Goal: Transaction & Acquisition: Download file/media

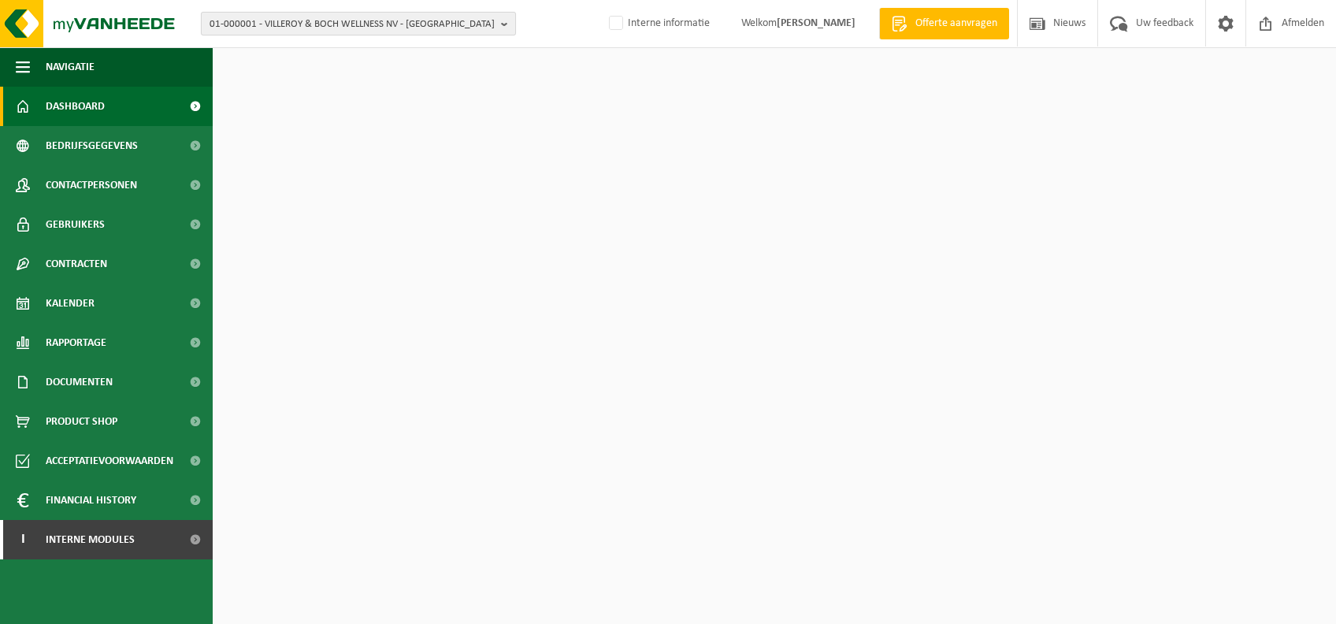
click at [473, 32] on span "01-000001 - VILLEROY & BOCH WELLNESS NV - ROESELARE" at bounding box center [351, 25] width 285 height 24
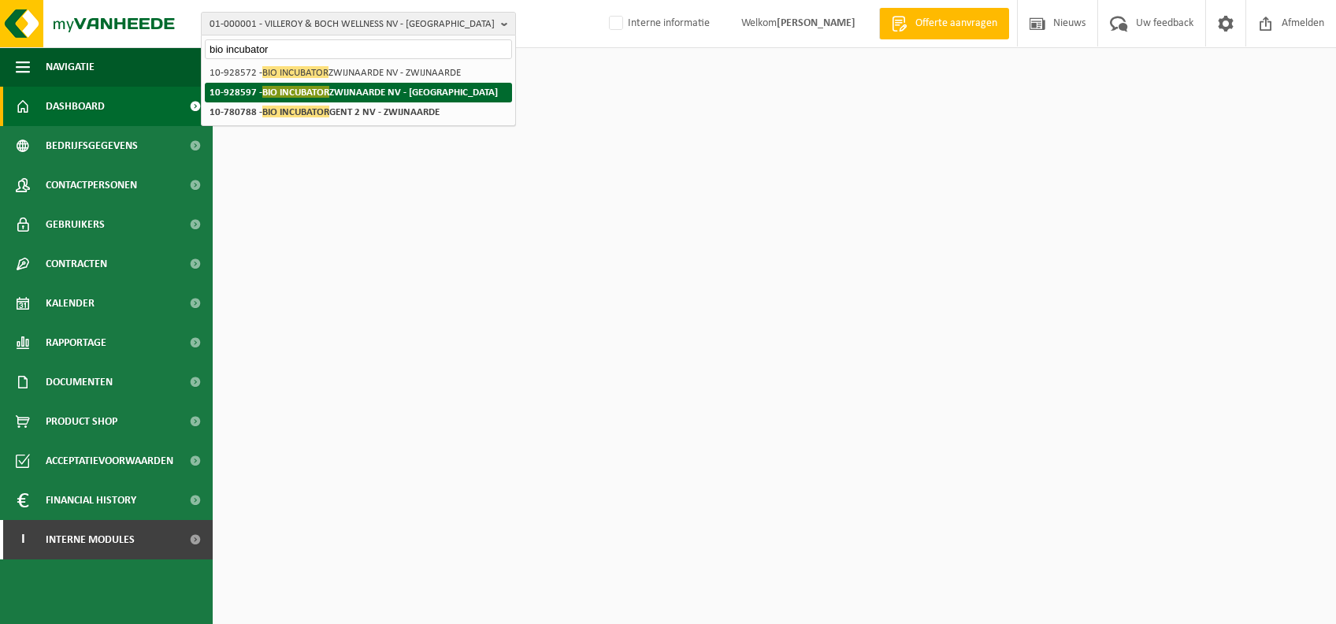
type input "bio incubator"
click at [388, 91] on strong "10-928597 - BIO INCUBATOR ZWIJNAARDE NV - GENT" at bounding box center [353, 92] width 288 height 12
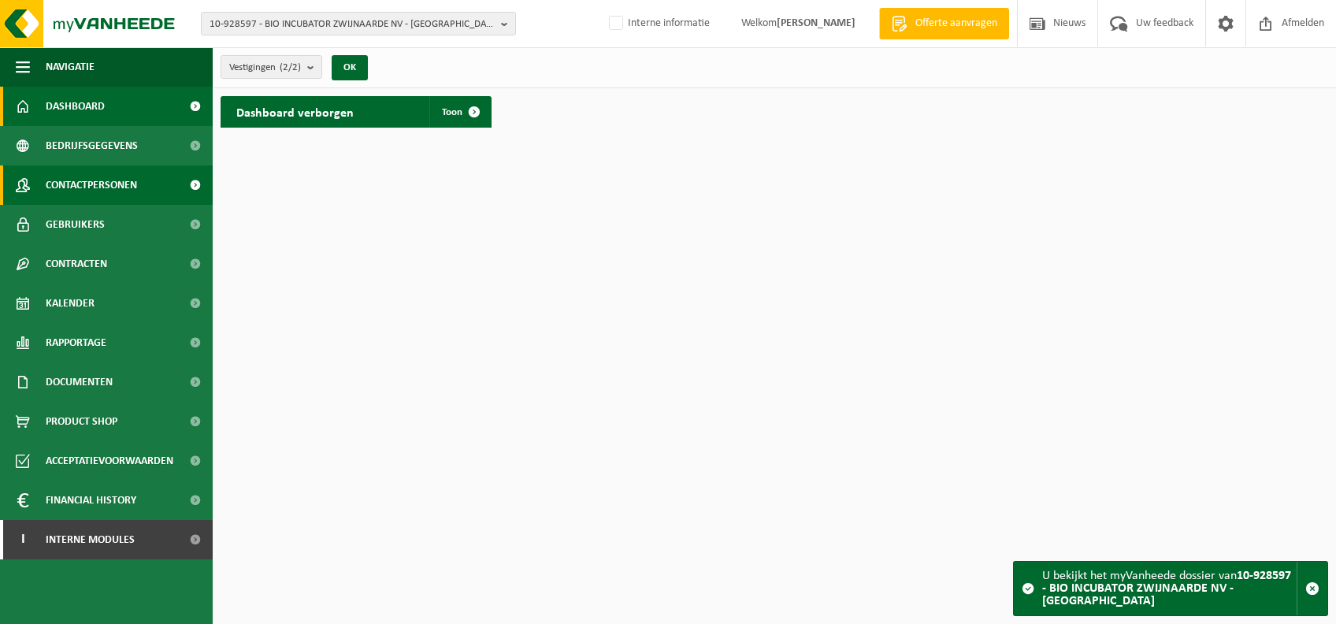
click at [136, 192] on span "Contactpersonen" at bounding box center [91, 184] width 91 height 39
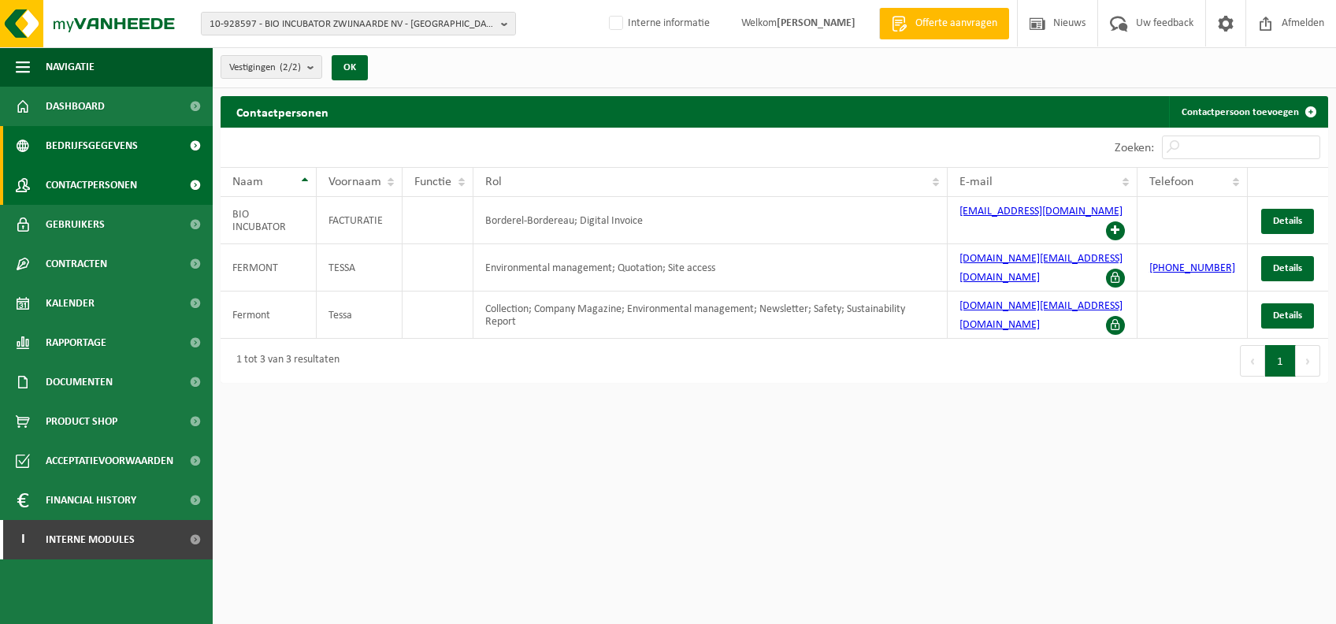
click at [129, 150] on span "Bedrijfsgegevens" at bounding box center [92, 145] width 92 height 39
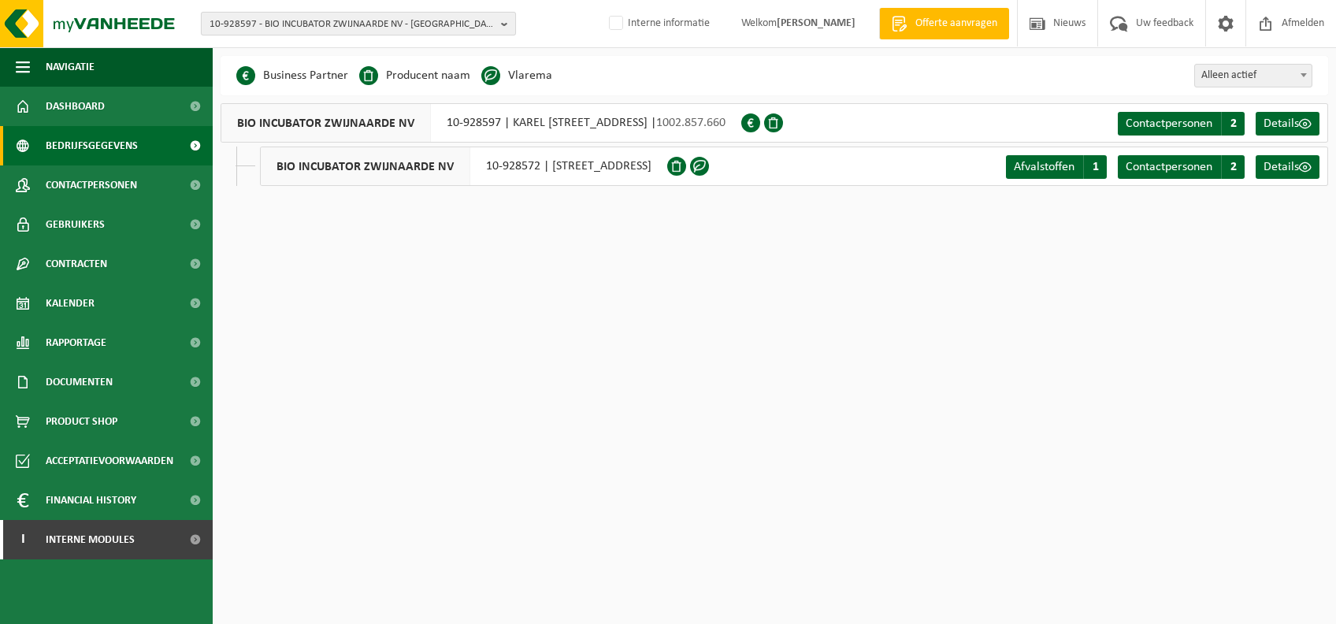
click at [334, 24] on span "10-928597 - BIO INCUBATOR ZWIJNAARDE NV - [GEOGRAPHIC_DATA]" at bounding box center [351, 25] width 285 height 24
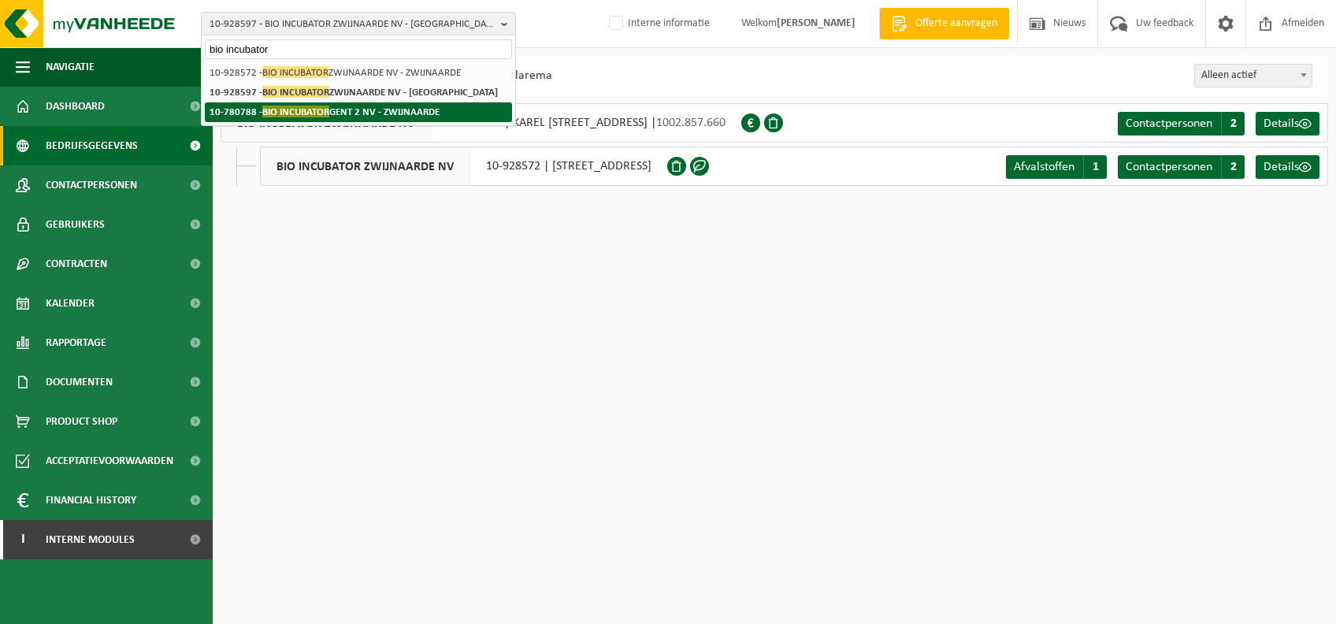
type input "bio incubator"
click at [355, 110] on strong "10-780788 - BIO INCUBATOR GENT 2 NV - ZWIJNAARDE" at bounding box center [324, 112] width 230 height 12
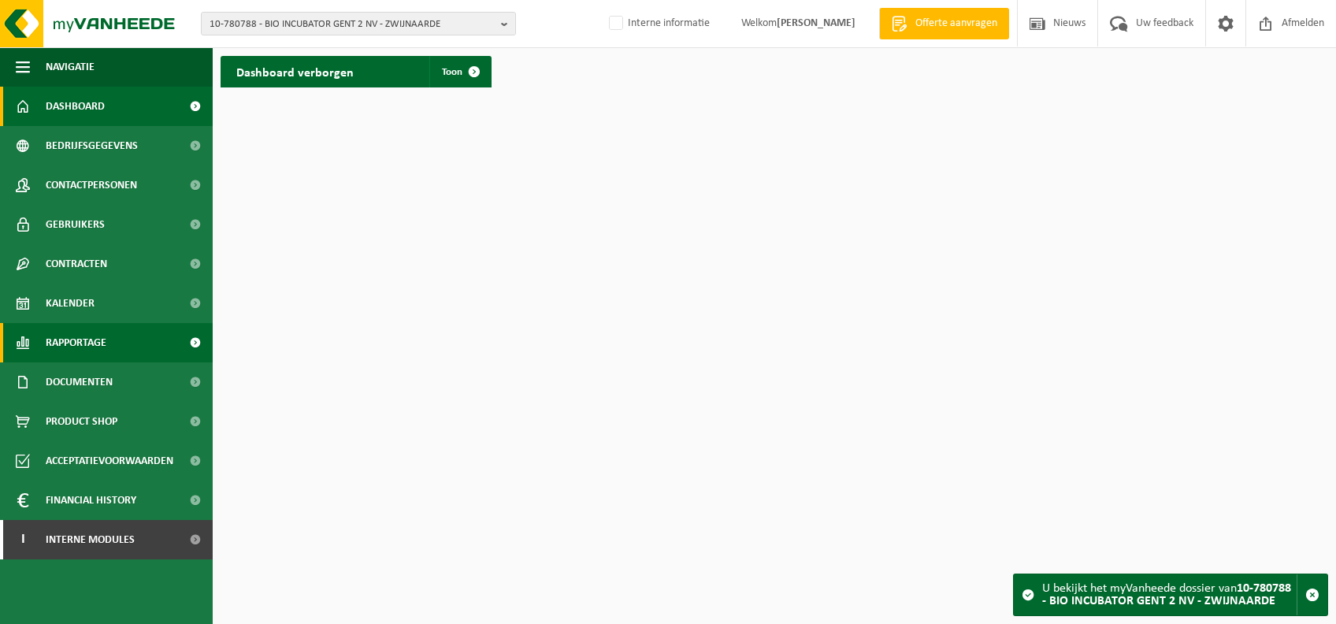
click at [126, 346] on link "Rapportage" at bounding box center [106, 342] width 213 height 39
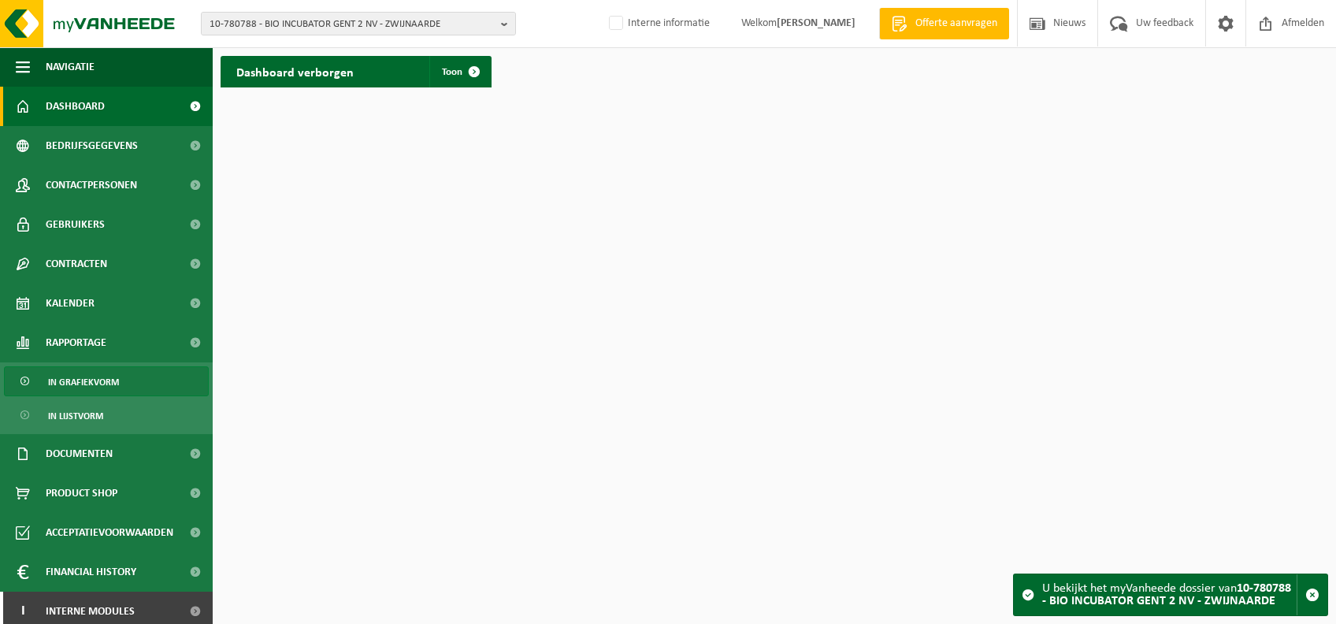
click at [120, 391] on link "In grafiekvorm" at bounding box center [106, 381] width 205 height 30
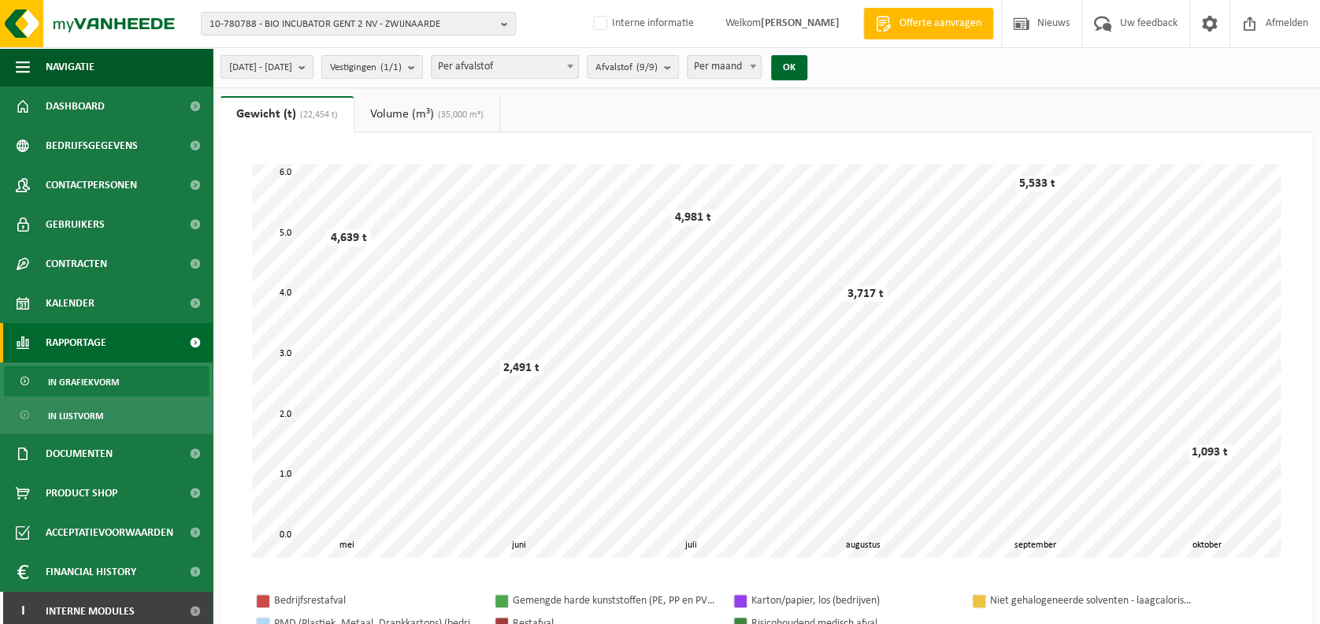
click at [653, 87] on div "2025-05-01 - 2025-10-14 Huidige maand Vorige maand Laatste 6 maanden Huidig jaa…" at bounding box center [766, 67] width 1107 height 41
click at [658, 69] on count "(9/9)" at bounding box center [646, 67] width 21 height 10
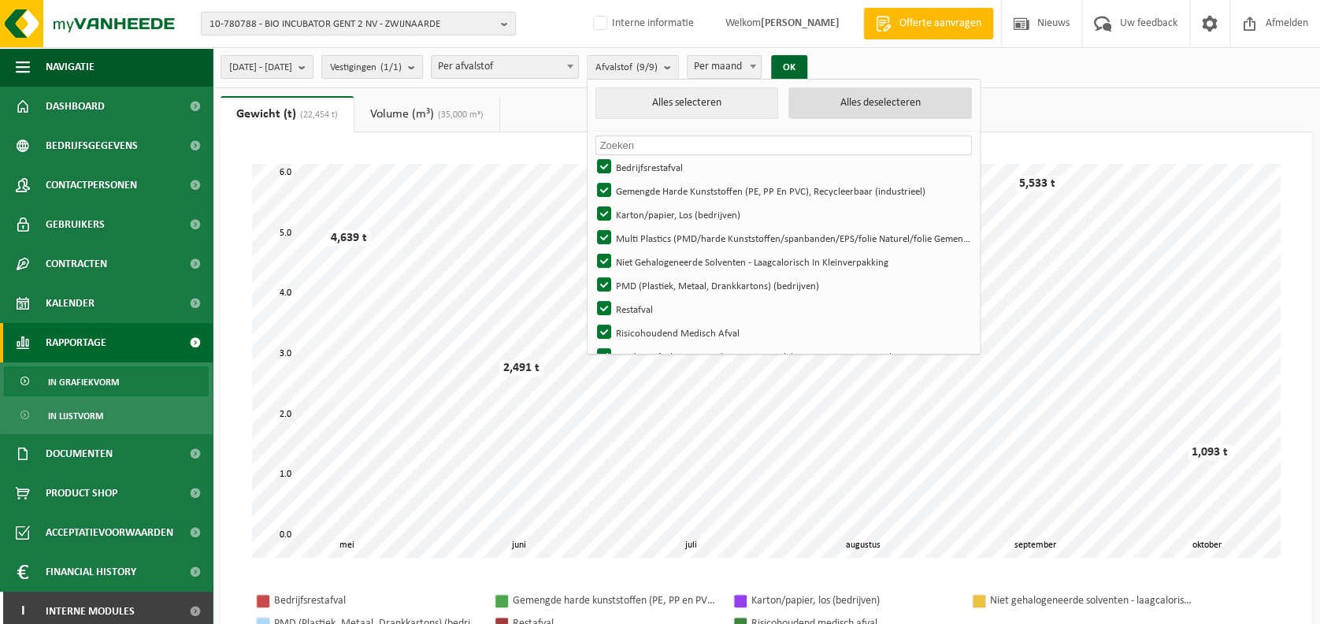
click at [881, 95] on button "Alles deselecteren" at bounding box center [880, 103] width 184 height 32
checkbox input "false"
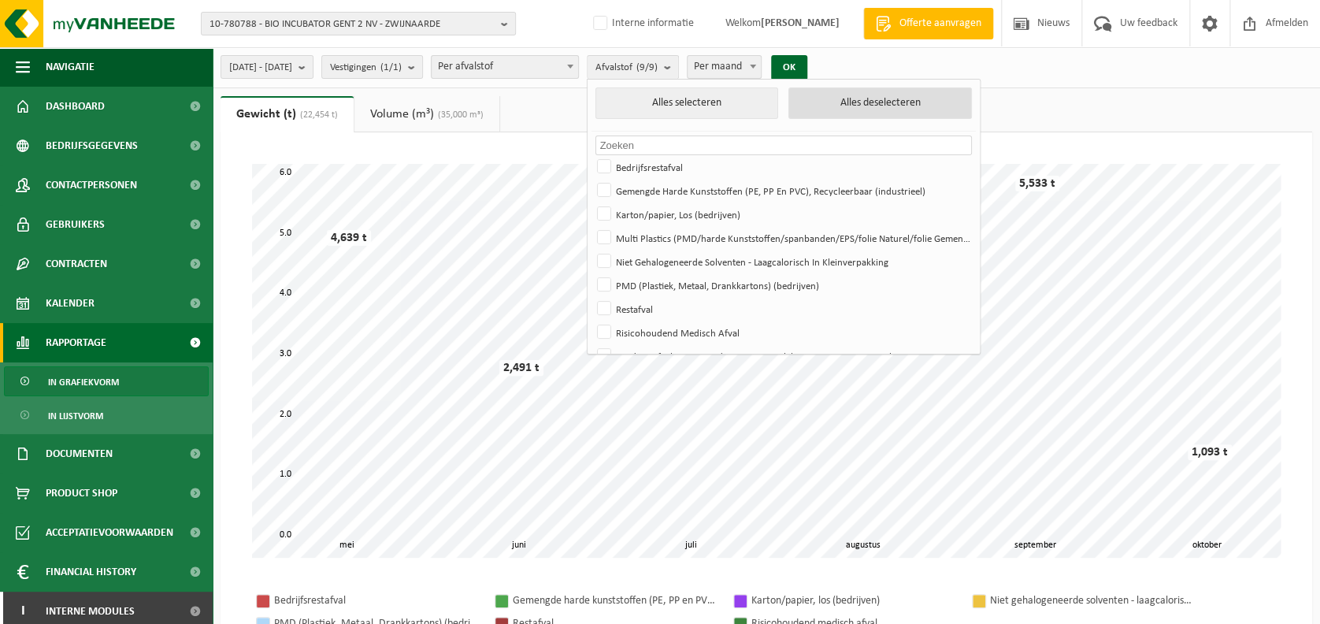
checkbox input "false"
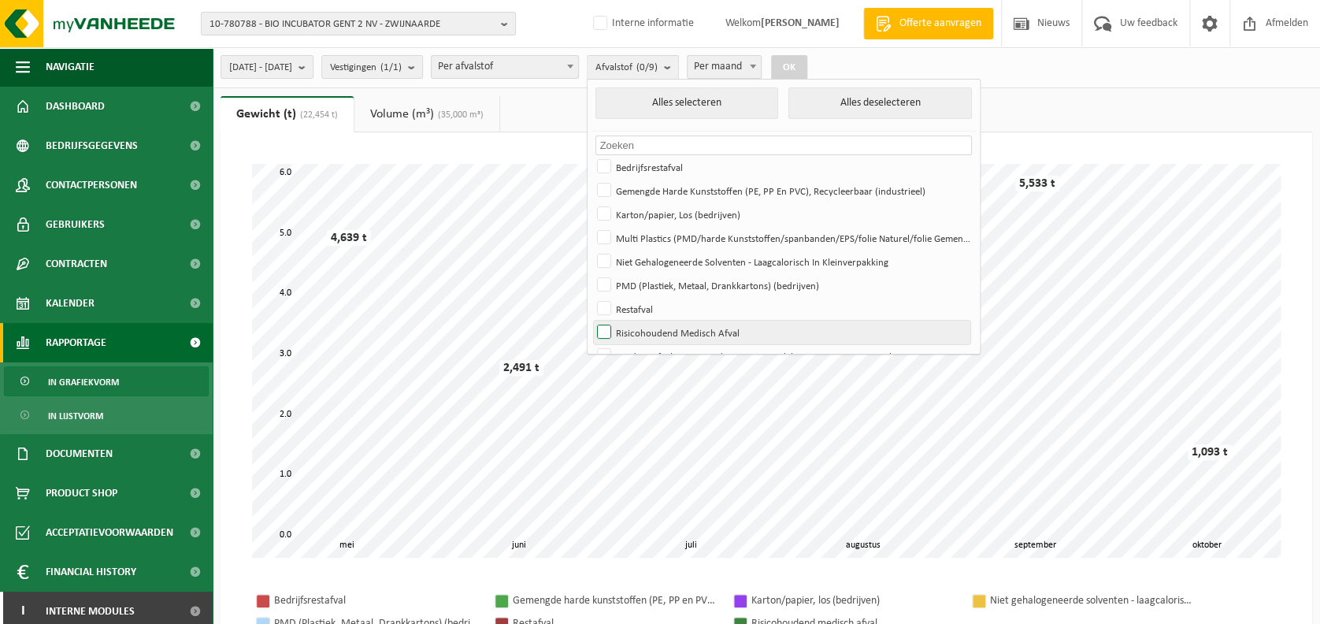
click at [776, 339] on label "Risicohoudend Medisch Afval" at bounding box center [782, 333] width 376 height 24
click at [591, 321] on input "Risicohoudend Medisch Afval" at bounding box center [591, 320] width 1 height 1
checkbox input "true"
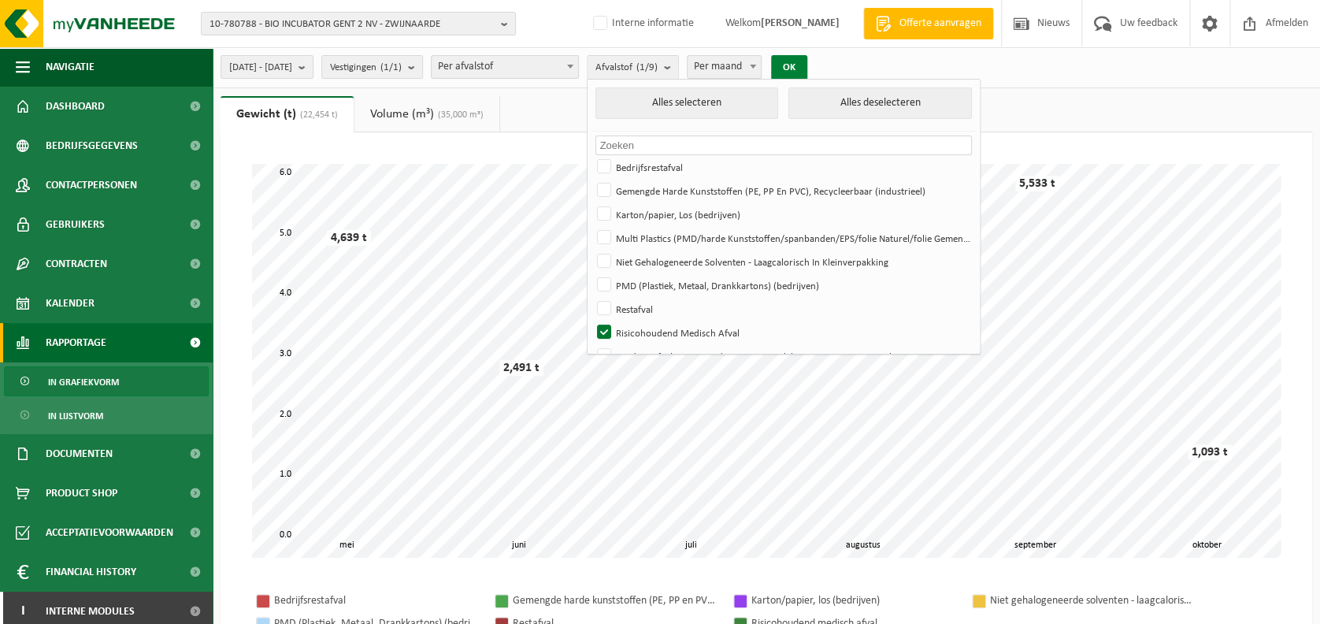
click at [807, 69] on button "OK" at bounding box center [789, 67] width 36 height 25
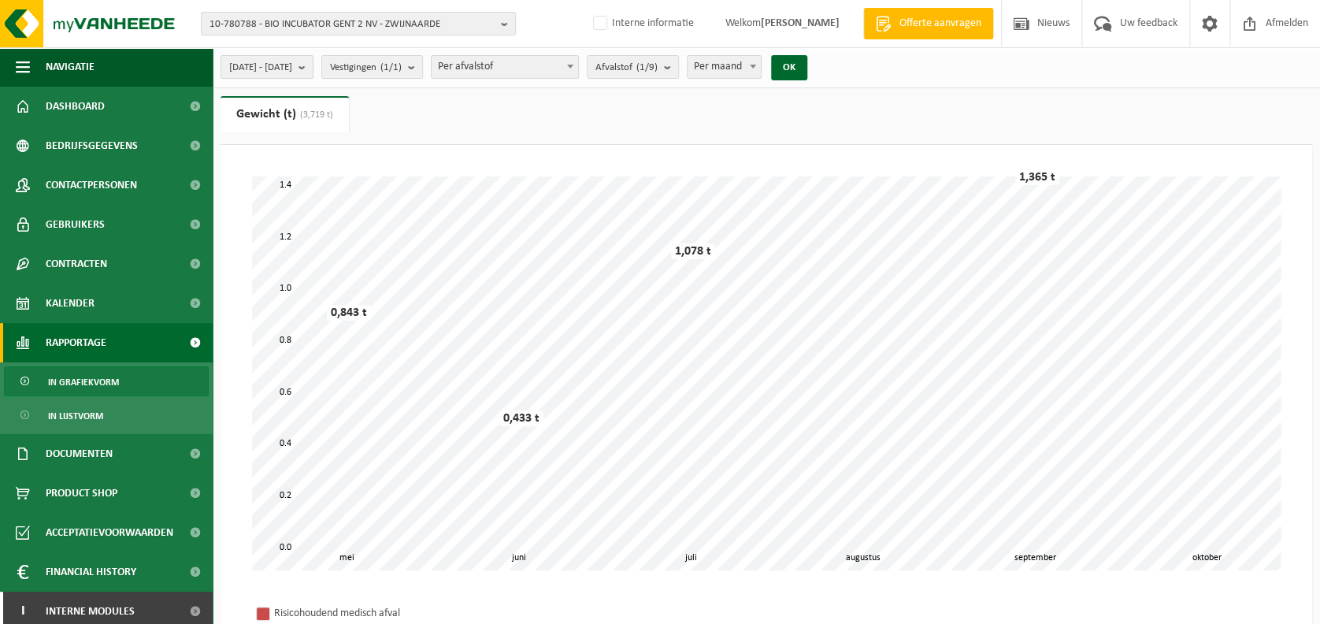
click at [292, 69] on span "[DATE] - [DATE]" at bounding box center [260, 68] width 63 height 24
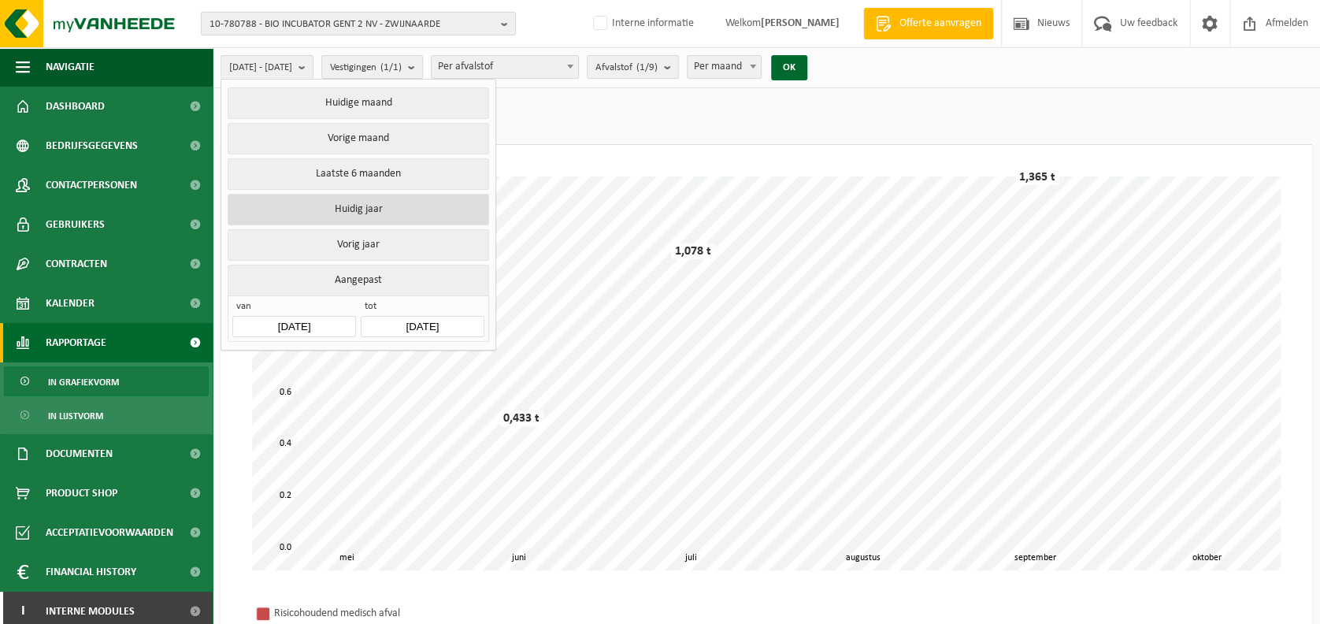
click at [369, 215] on button "Huidig jaar" at bounding box center [358, 210] width 261 height 32
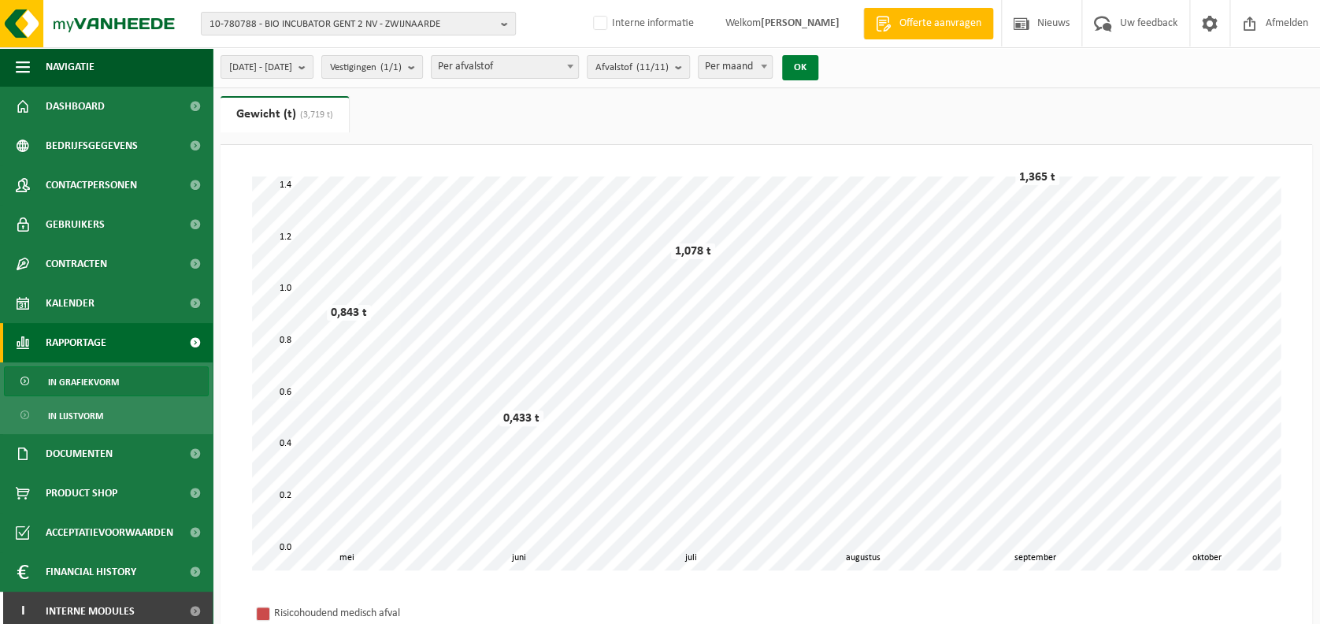
click at [818, 60] on button "OK" at bounding box center [800, 67] width 36 height 25
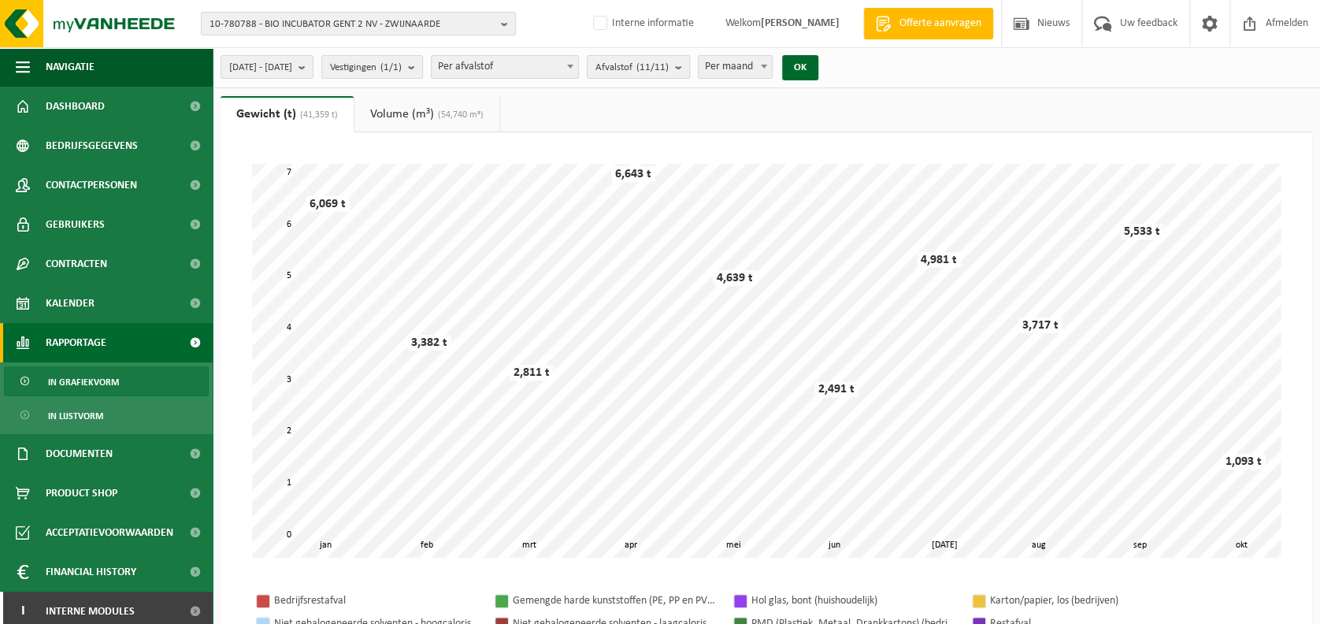
click at [690, 73] on button "Afvalstof (11/11)" at bounding box center [638, 67] width 103 height 24
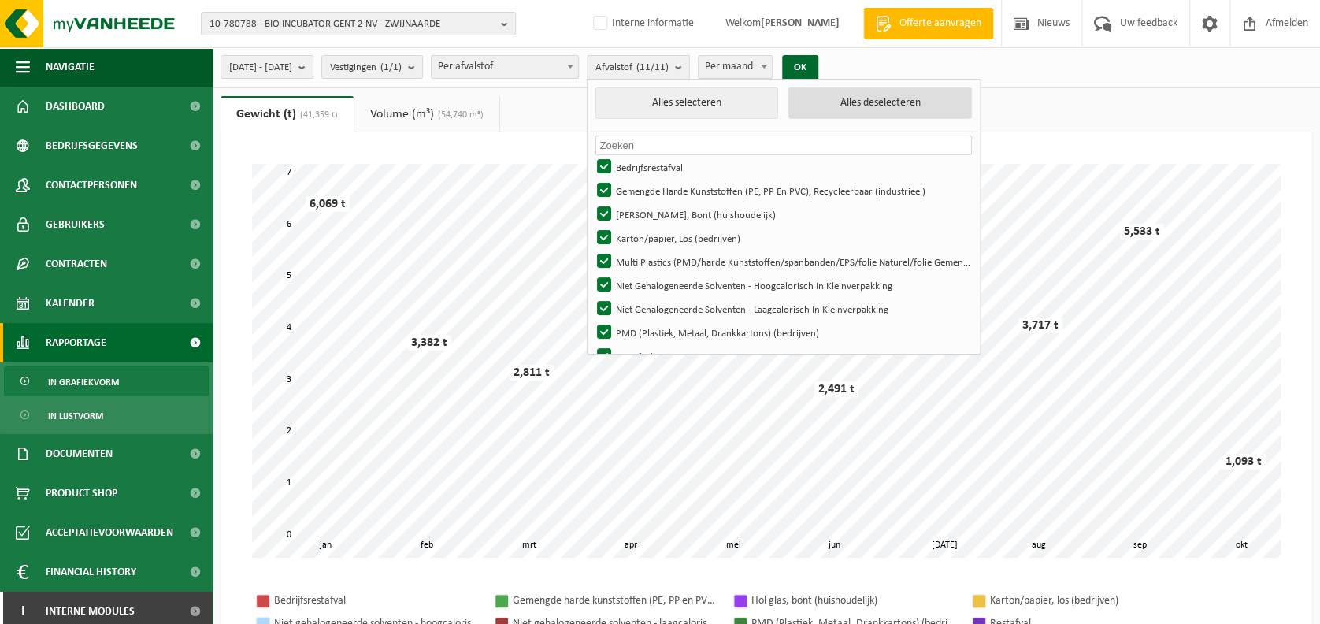
click at [909, 106] on button "Alles deselecteren" at bounding box center [880, 103] width 184 height 32
checkbox input "false"
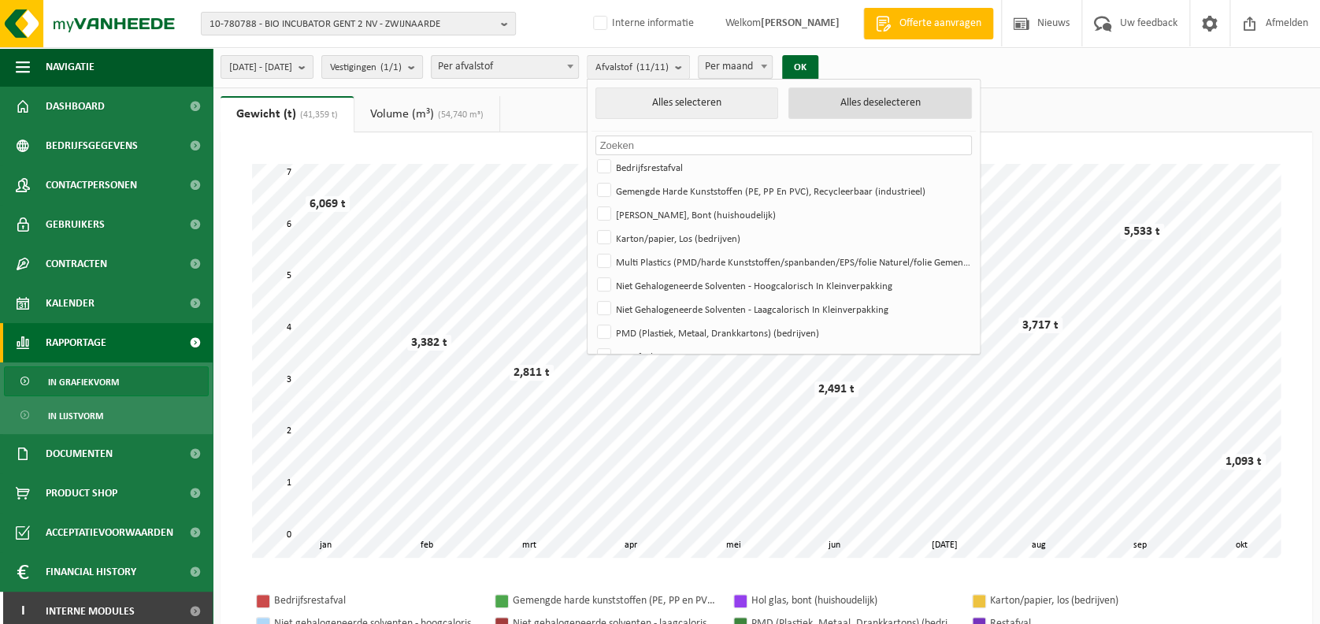
checkbox input "false"
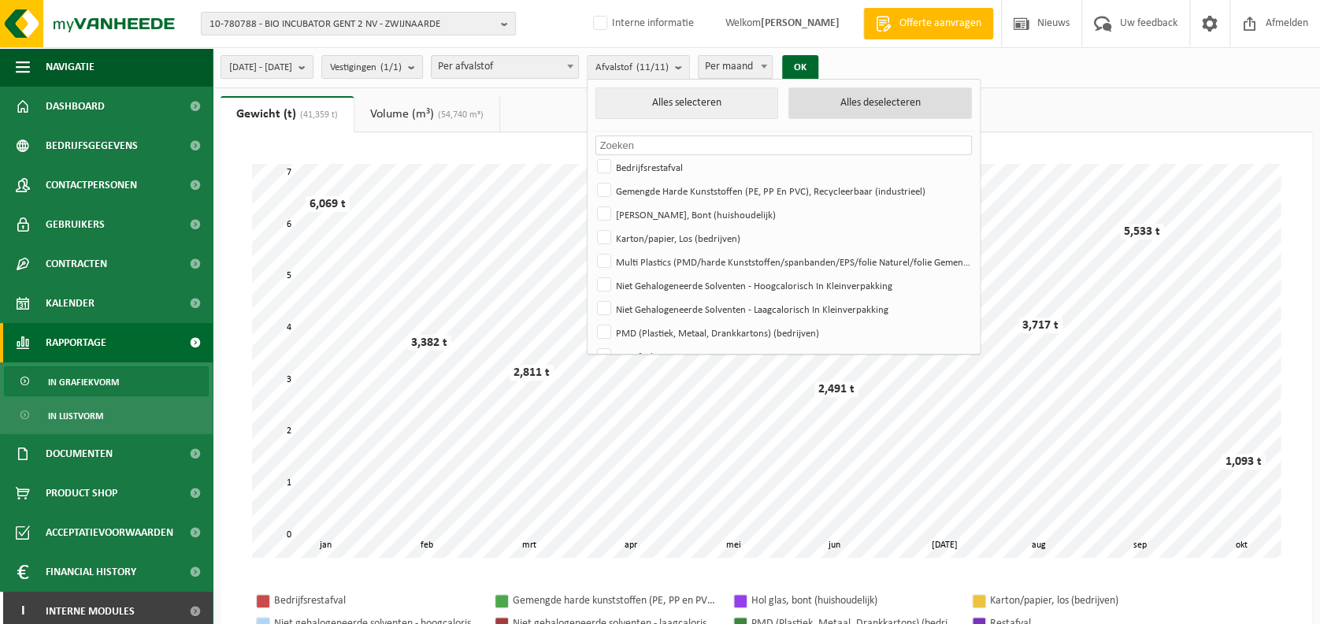
checkbox input "false"
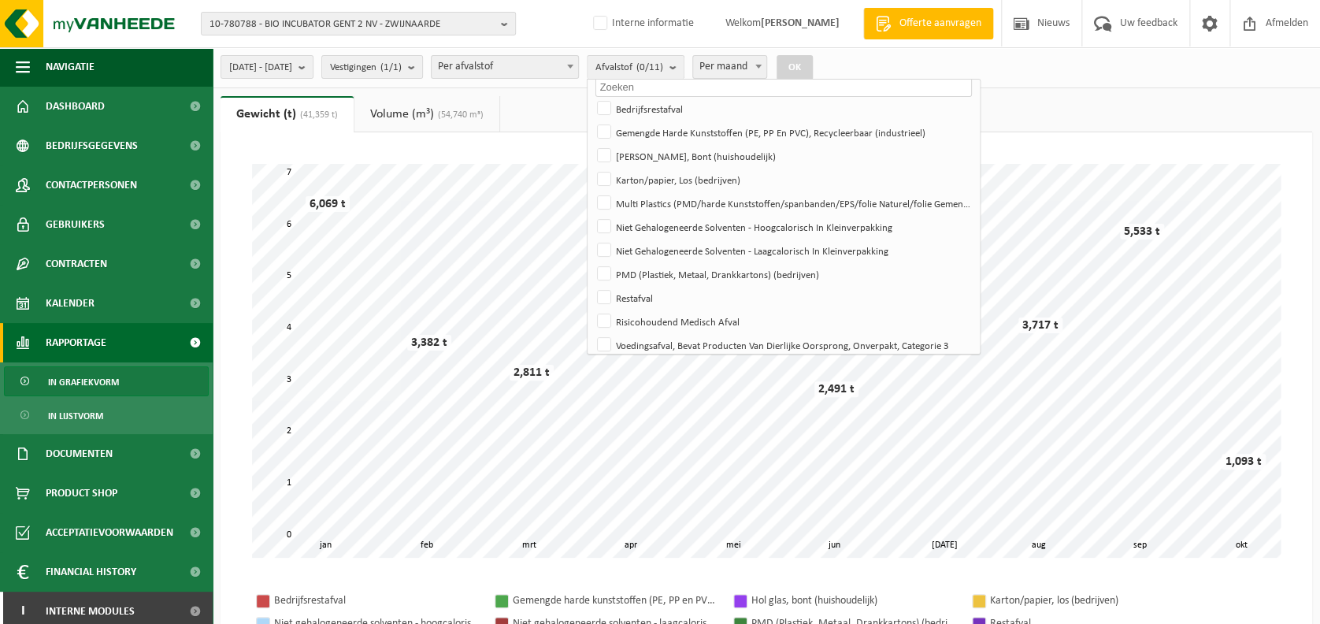
scroll to position [66, 0]
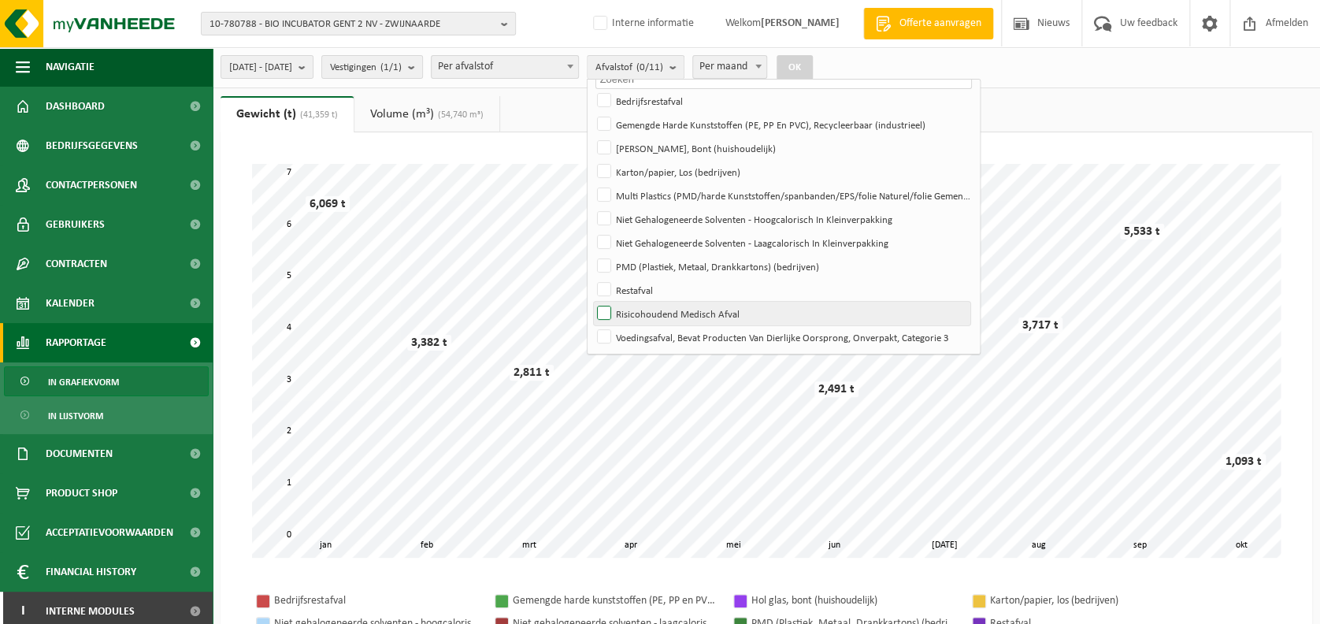
click at [780, 304] on label "Risicohoudend Medisch Afval" at bounding box center [782, 314] width 376 height 24
click at [591, 302] on input "Risicohoudend Medisch Afval" at bounding box center [591, 301] width 1 height 1
checkbox input "true"
click at [813, 68] on button "OK" at bounding box center [795, 67] width 36 height 25
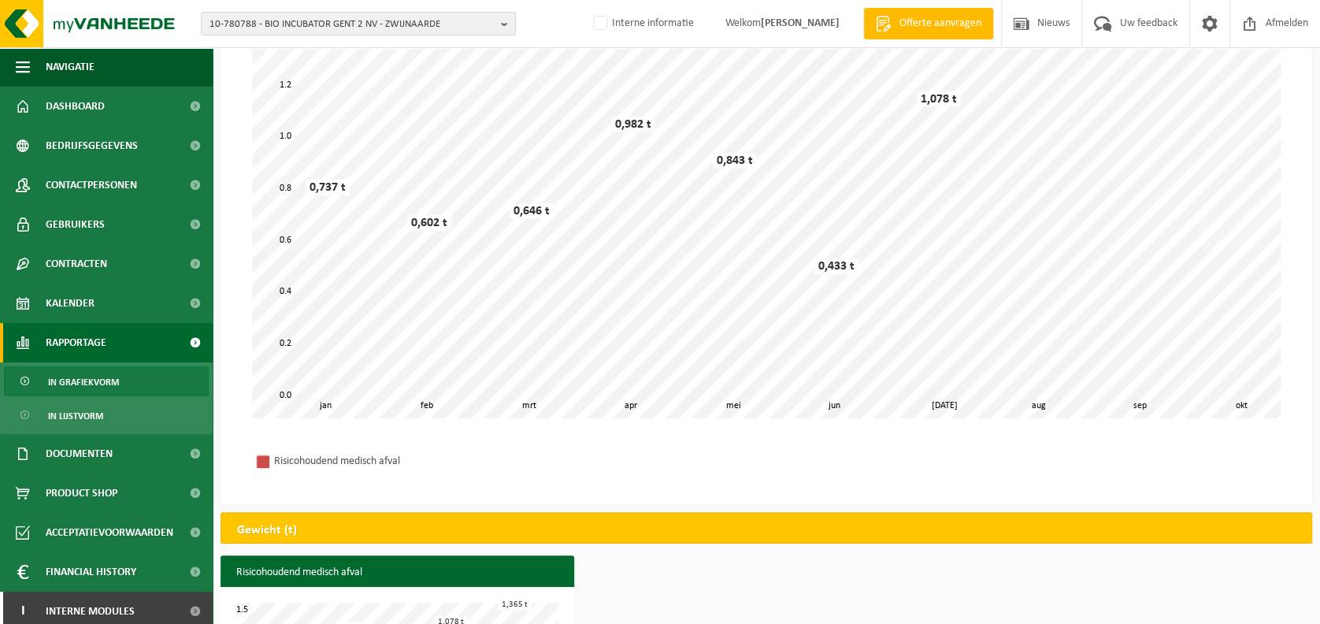
scroll to position [121, 0]
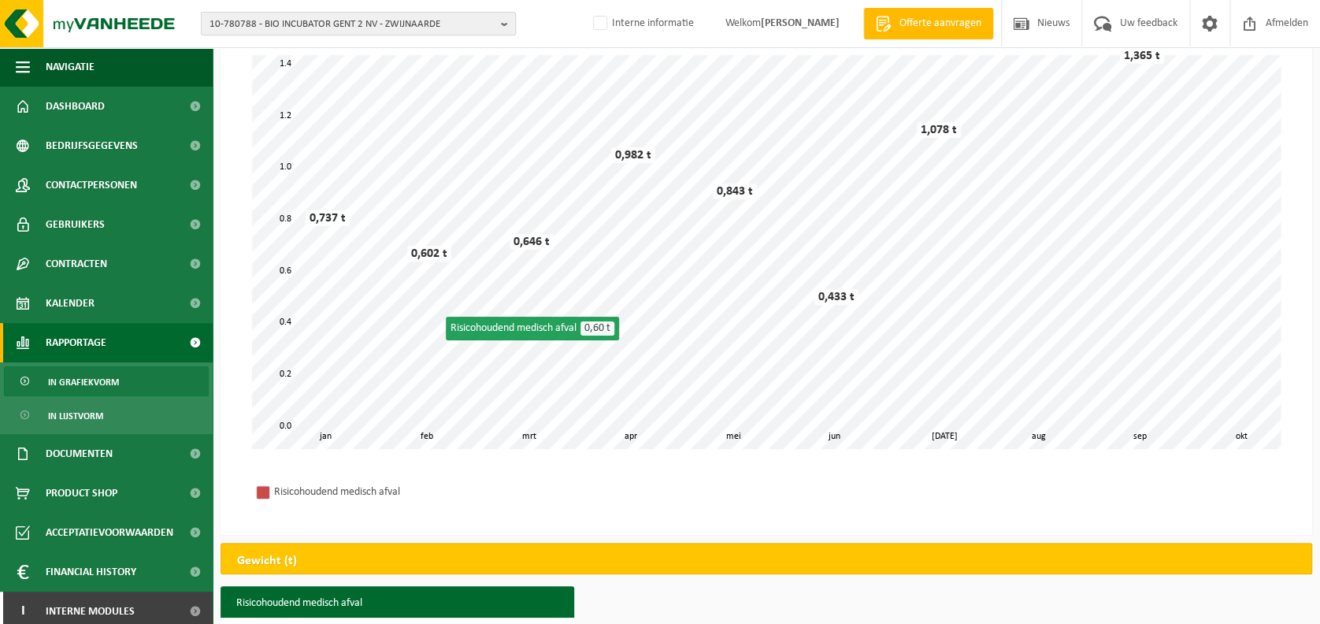
click at [337, 19] on span "10-780788 - BIO INCUBATOR GENT 2 NV - ZWIJNAARDE" at bounding box center [351, 25] width 285 height 24
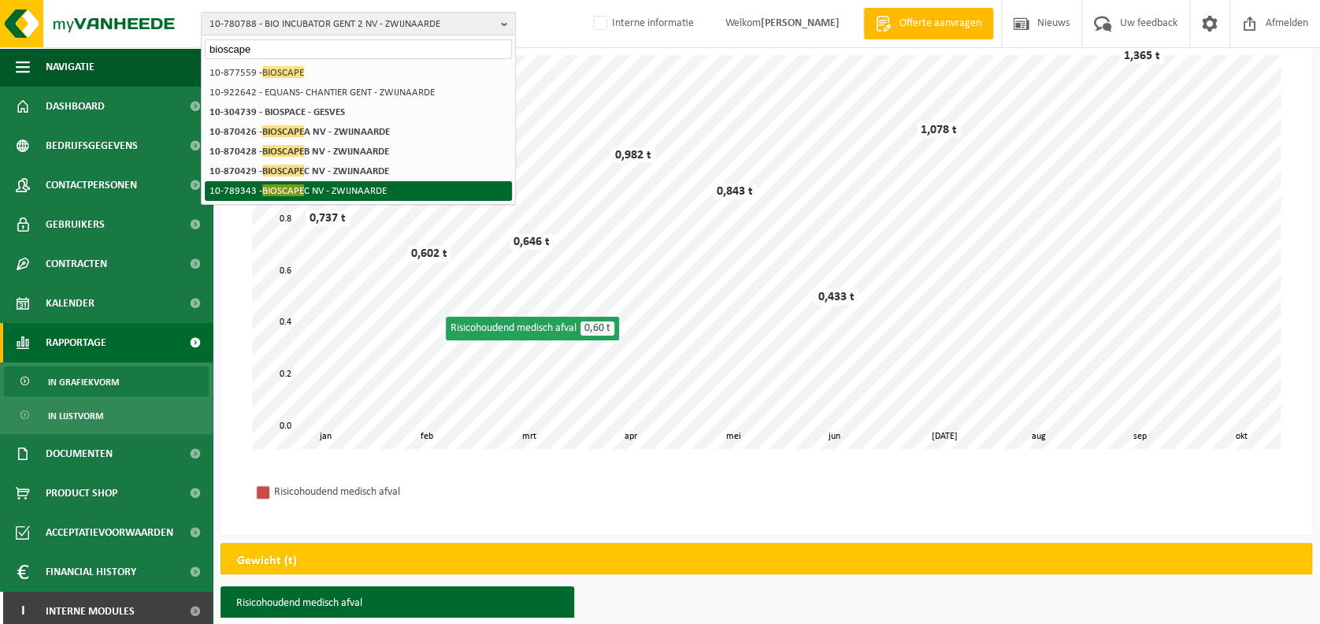
type input "bioscape"
click at [330, 183] on li "10-789343 - BIOSCAPE C NV - ZWIJNAARDE" at bounding box center [358, 191] width 307 height 20
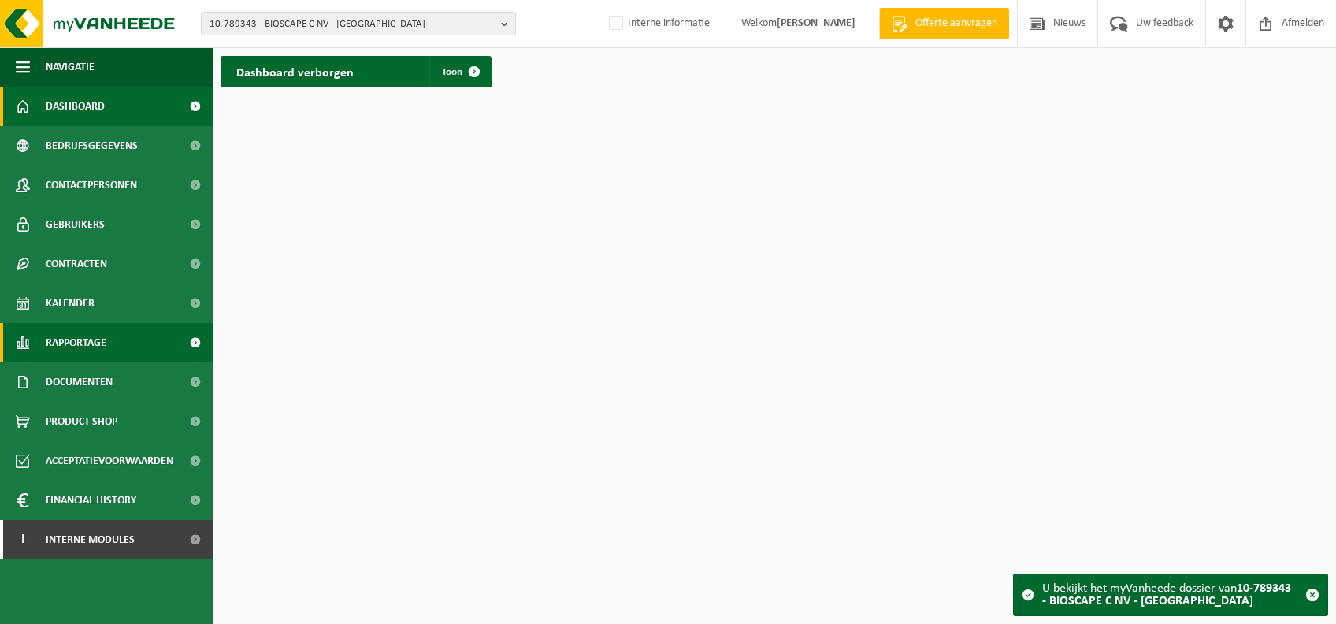
click at [132, 350] on link "Rapportage" at bounding box center [106, 342] width 213 height 39
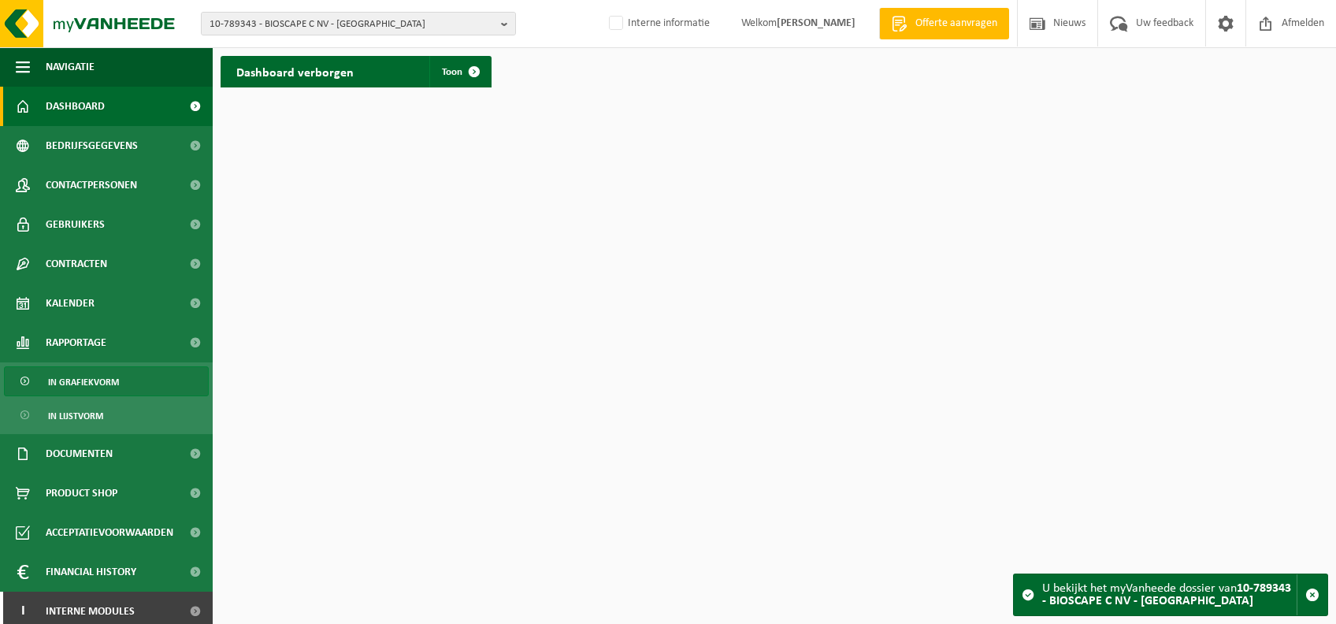
click at [132, 374] on link "In grafiekvorm" at bounding box center [106, 381] width 205 height 30
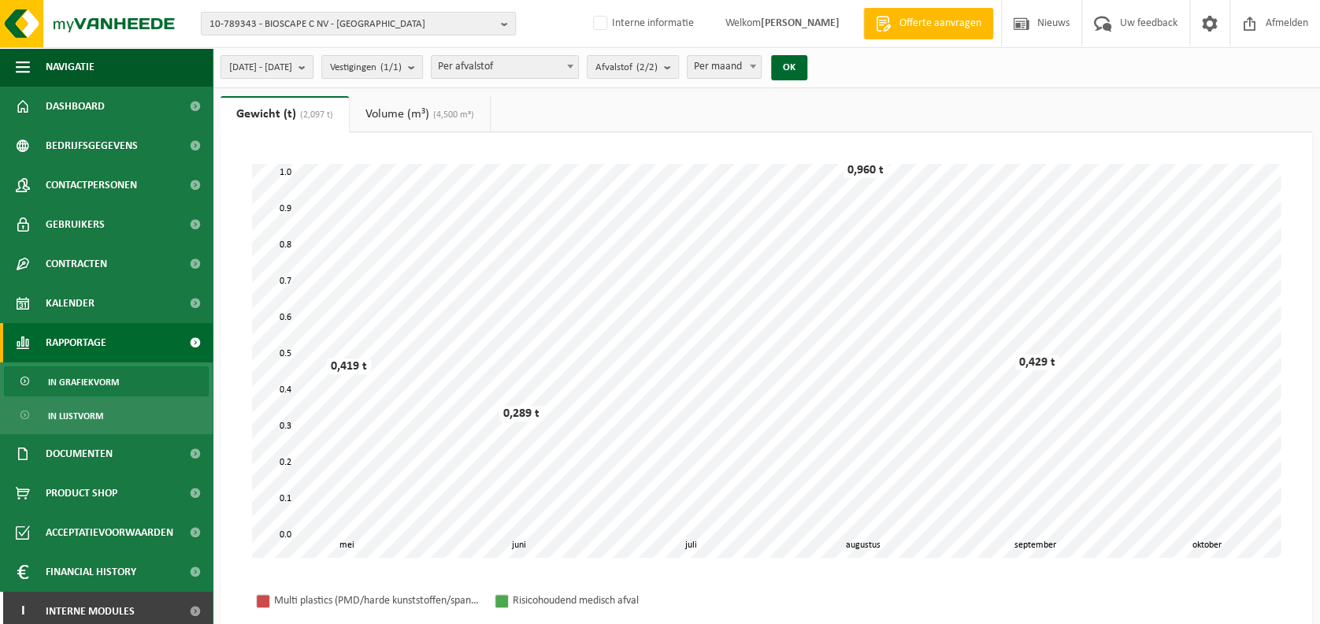
click at [292, 65] on span "[DATE] - [DATE]" at bounding box center [260, 68] width 63 height 24
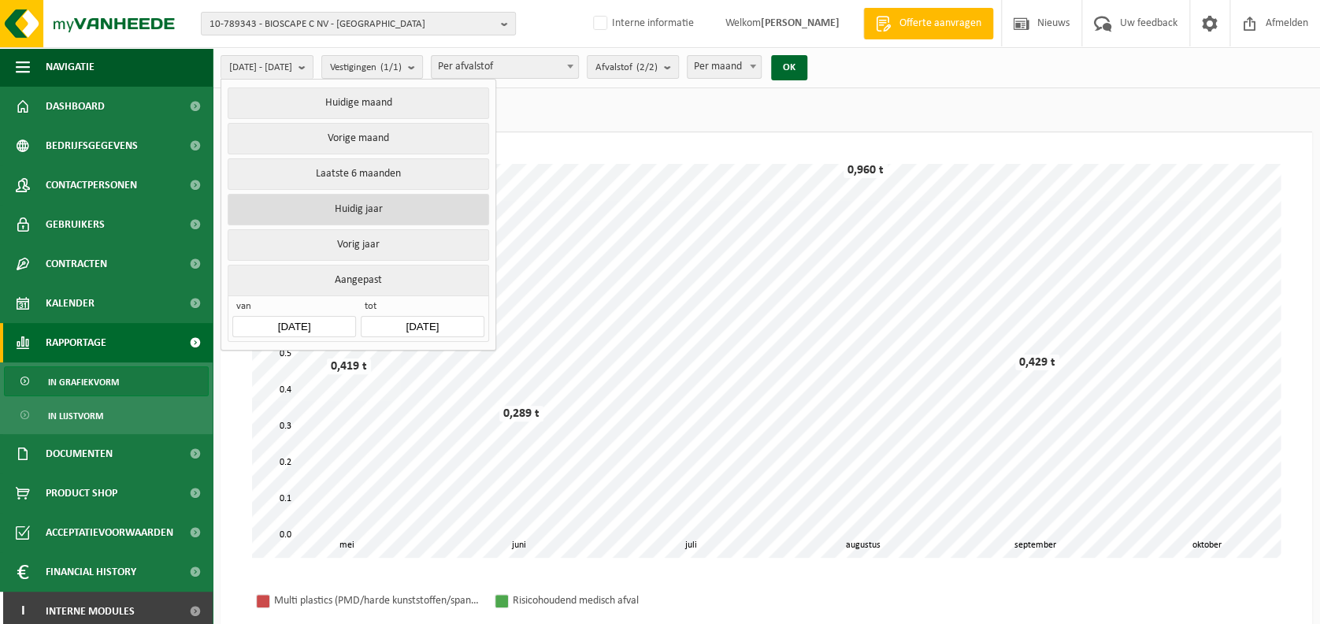
click at [415, 212] on button "Huidig jaar" at bounding box center [358, 210] width 261 height 32
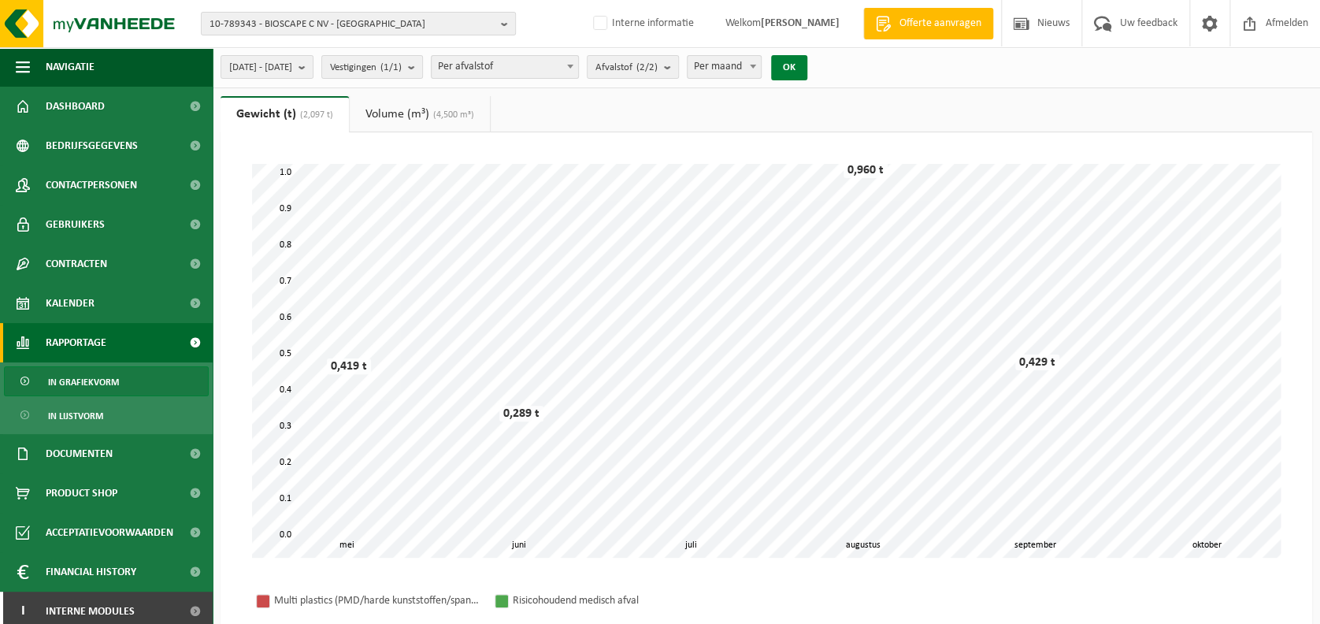
click at [807, 68] on button "OK" at bounding box center [789, 67] width 36 height 25
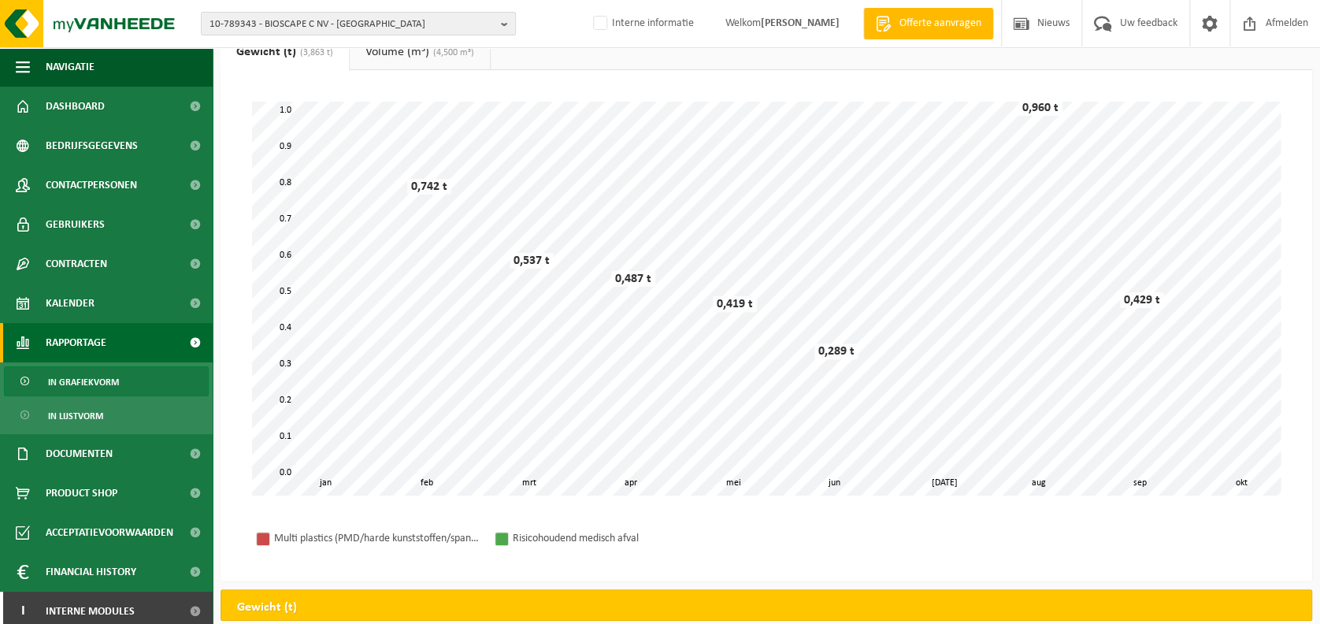
scroll to position [66, 0]
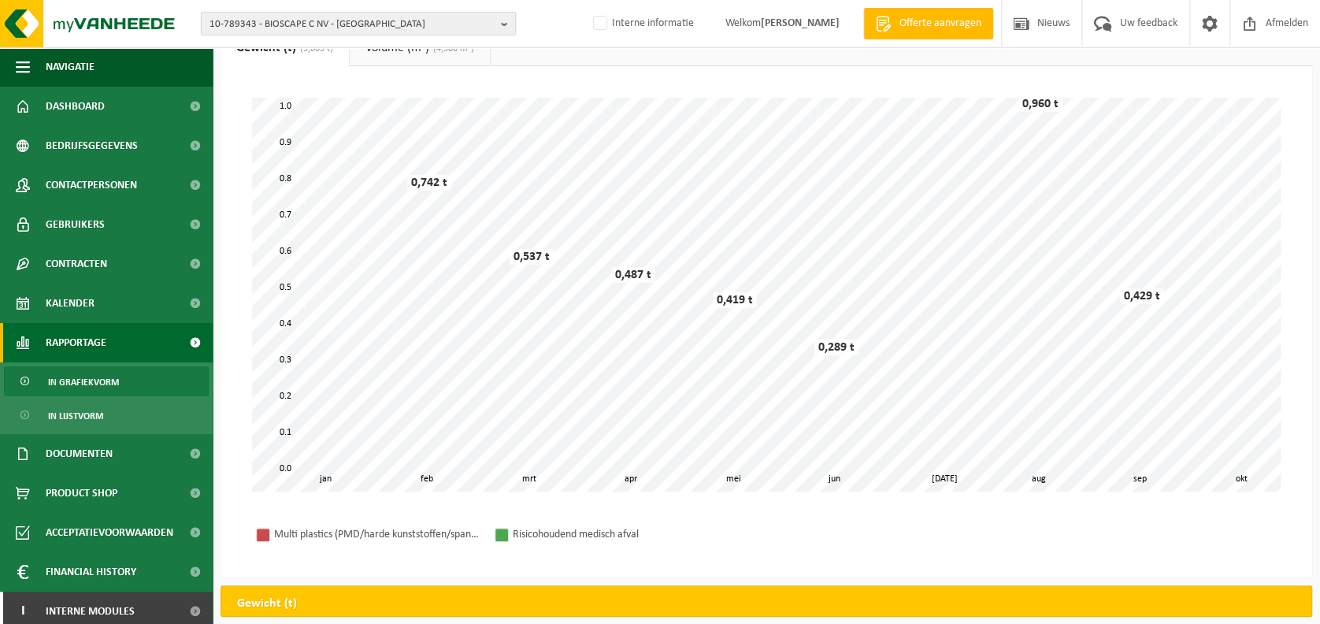
click at [359, 17] on span "10-789343 - BIOSCAPE C NV - [GEOGRAPHIC_DATA]" at bounding box center [351, 25] width 285 height 24
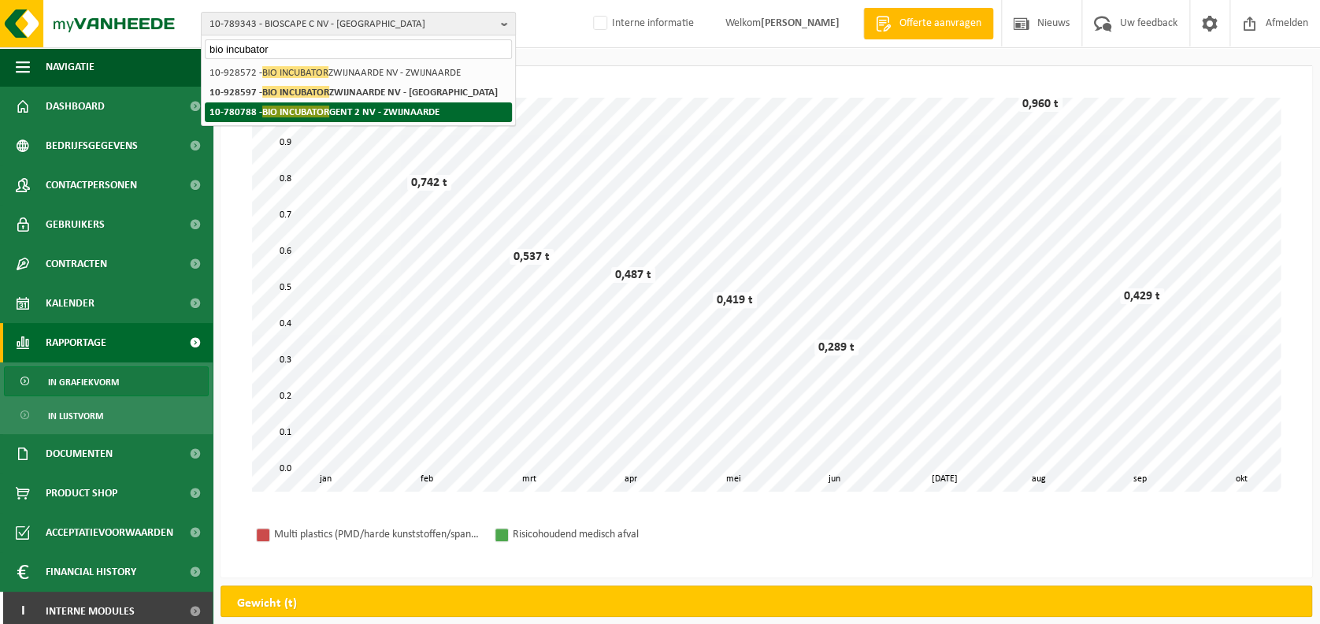
type input "bio incubator"
click at [398, 108] on strong "10-780788 - BIO INCUBATOR GENT 2 NV - ZWIJNAARDE" at bounding box center [324, 112] width 230 height 12
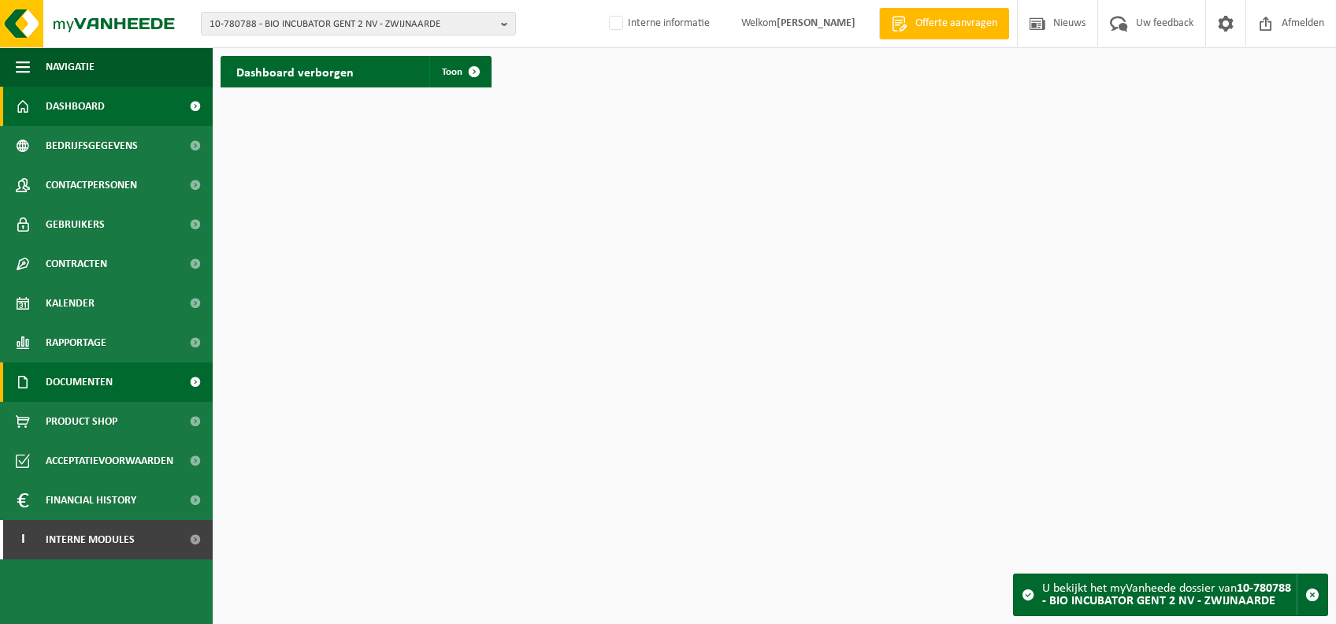
click at [124, 382] on link "Documenten" at bounding box center [106, 381] width 213 height 39
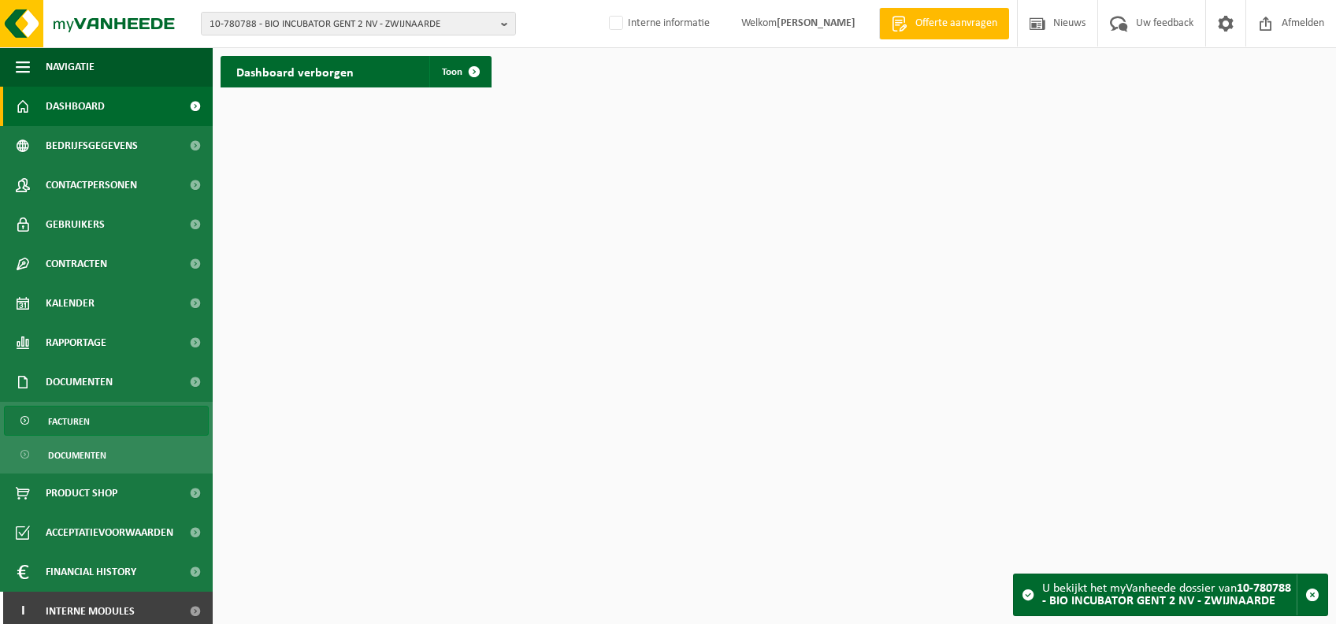
click at [117, 428] on link "Facturen" at bounding box center [106, 421] width 205 height 30
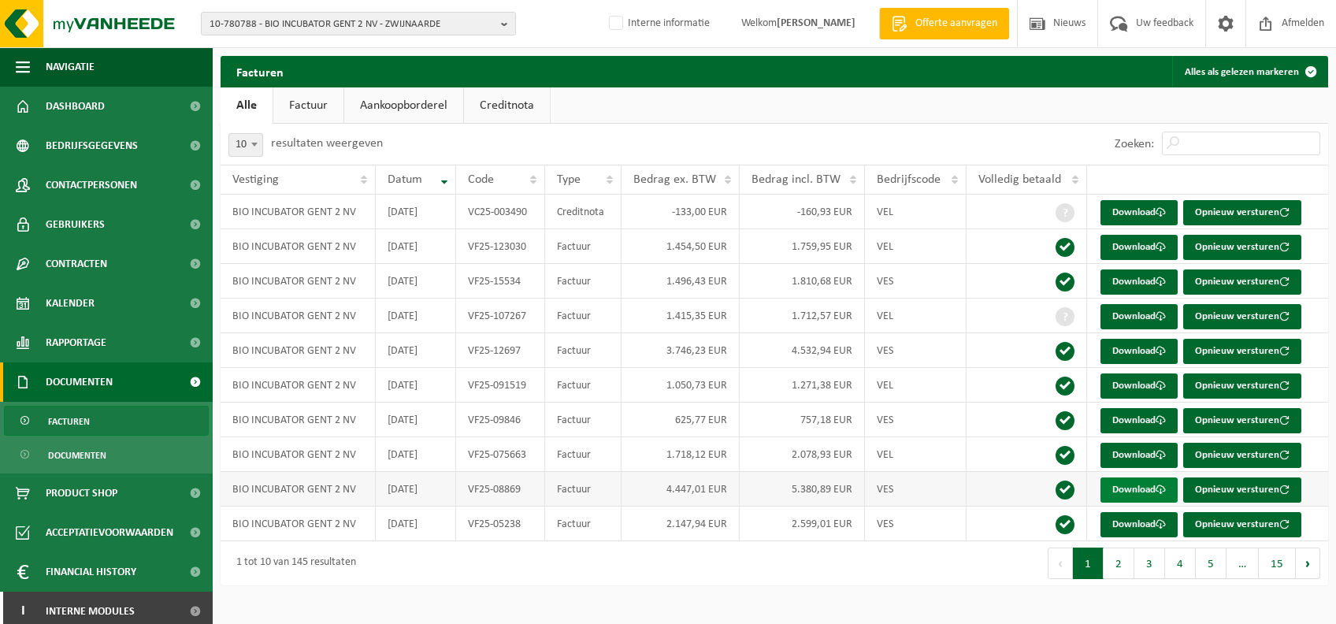
click at [1133, 489] on link "Download" at bounding box center [1138, 489] width 77 height 25
click at [1151, 521] on link "Download" at bounding box center [1138, 524] width 77 height 25
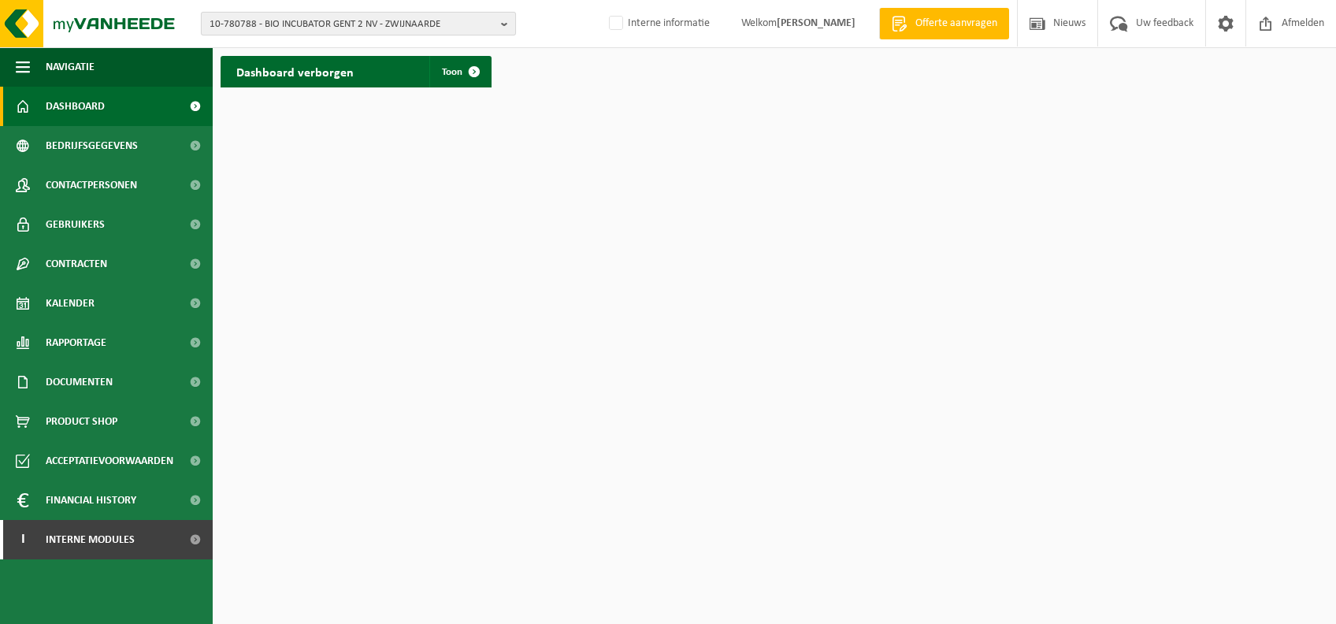
click at [358, 28] on span "10-780788 - BIO INCUBATOR GENT 2 NV - ZWIJNAARDE" at bounding box center [351, 25] width 285 height 24
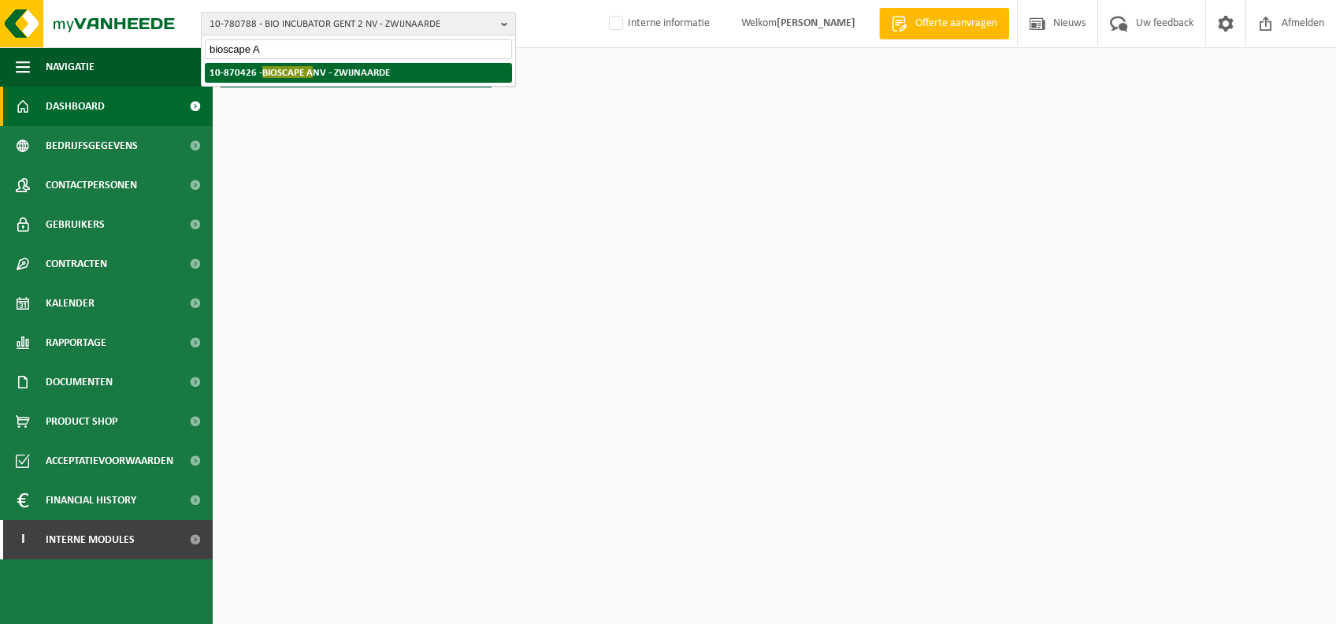
type input "bioscape A"
click at [323, 68] on strong "10-870426 - BIOSCAPE A NV - ZWIJNAARDE" at bounding box center [299, 72] width 180 height 12
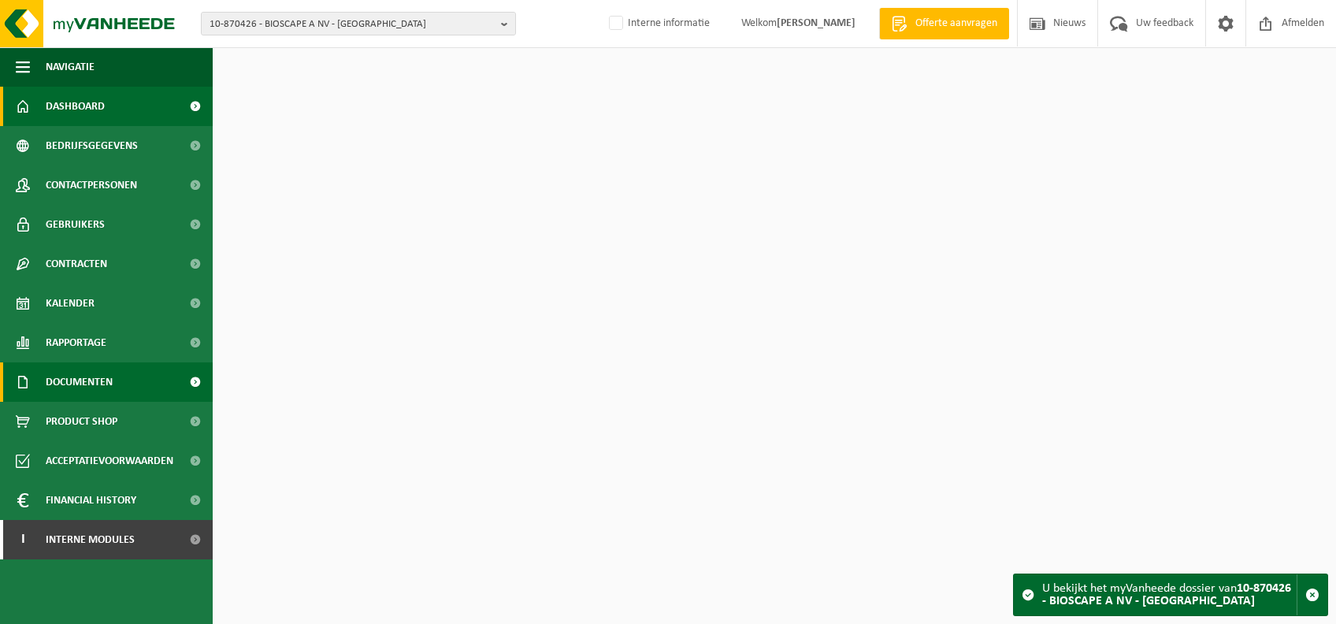
click at [97, 384] on span "Documenten" at bounding box center [79, 381] width 67 height 39
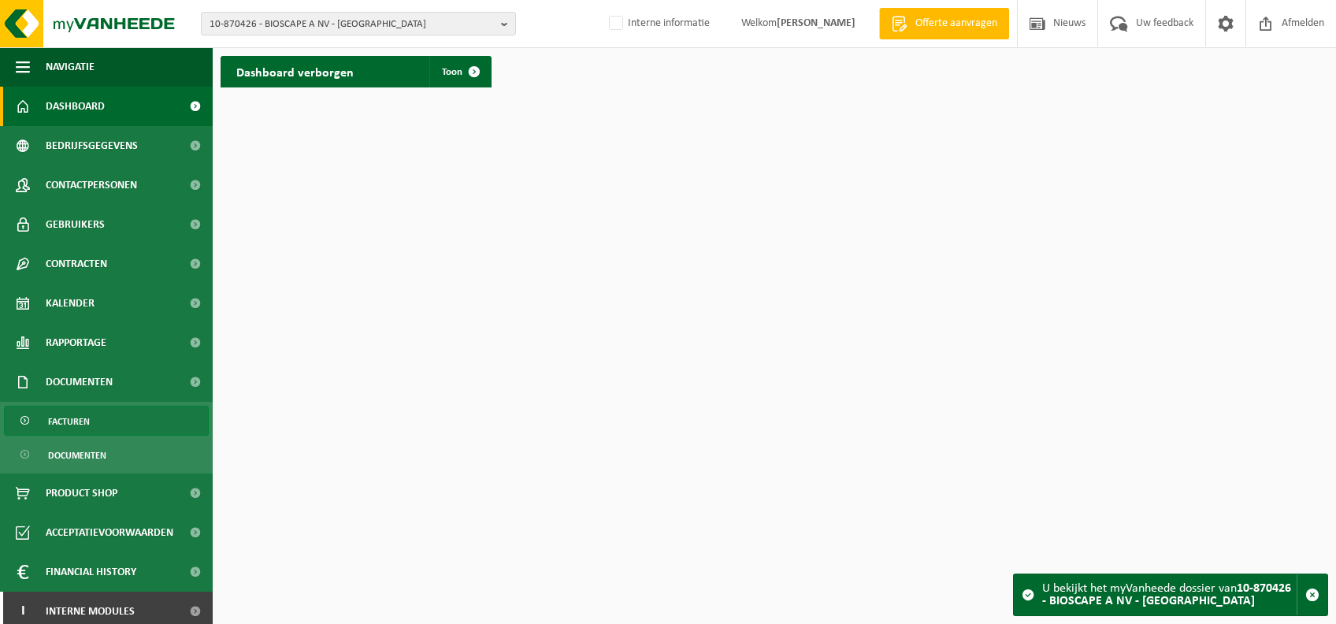
click at [135, 432] on link "Facturen" at bounding box center [106, 421] width 205 height 30
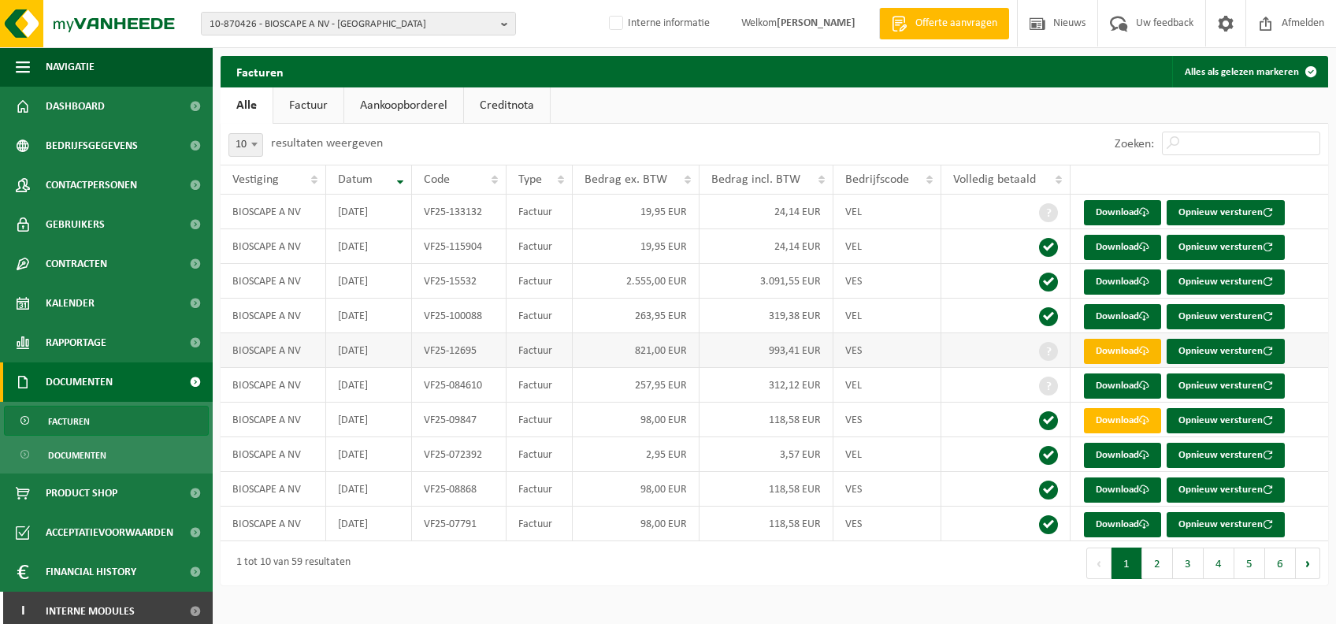
click at [1122, 347] on link "Download" at bounding box center [1122, 351] width 77 height 25
click at [1136, 280] on link "Download" at bounding box center [1122, 281] width 77 height 25
click at [1153, 567] on button "2" at bounding box center [1157, 563] width 31 height 32
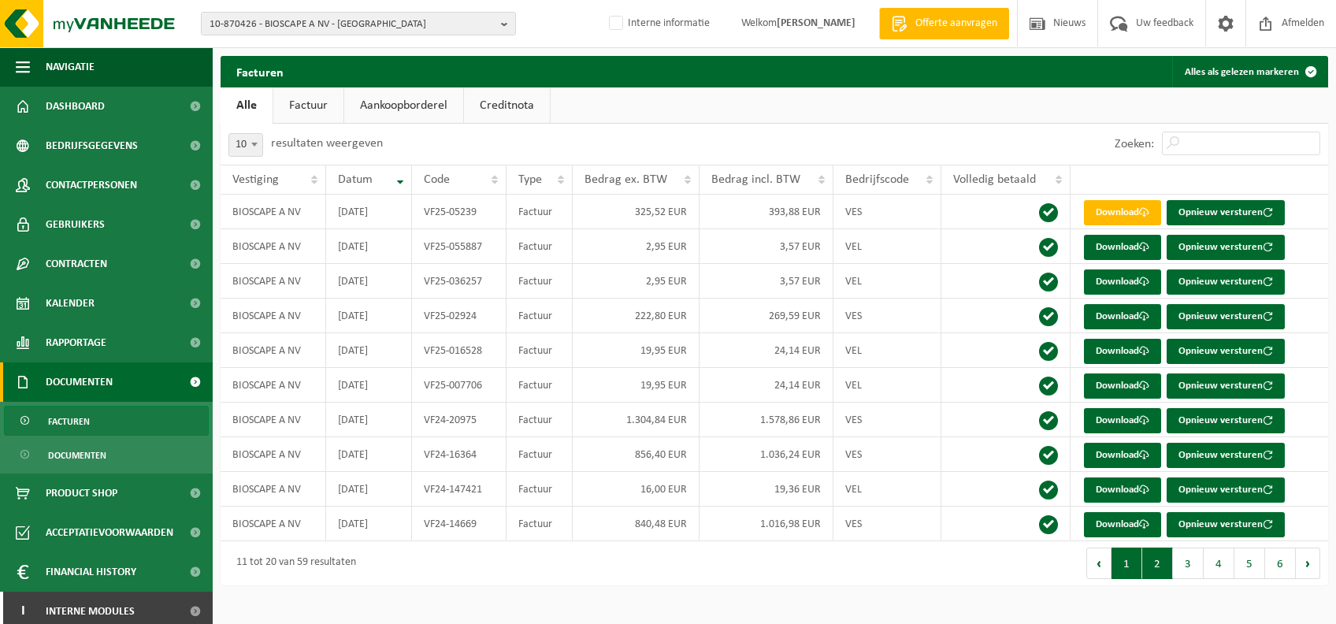
click at [1127, 558] on button "1" at bounding box center [1126, 563] width 31 height 32
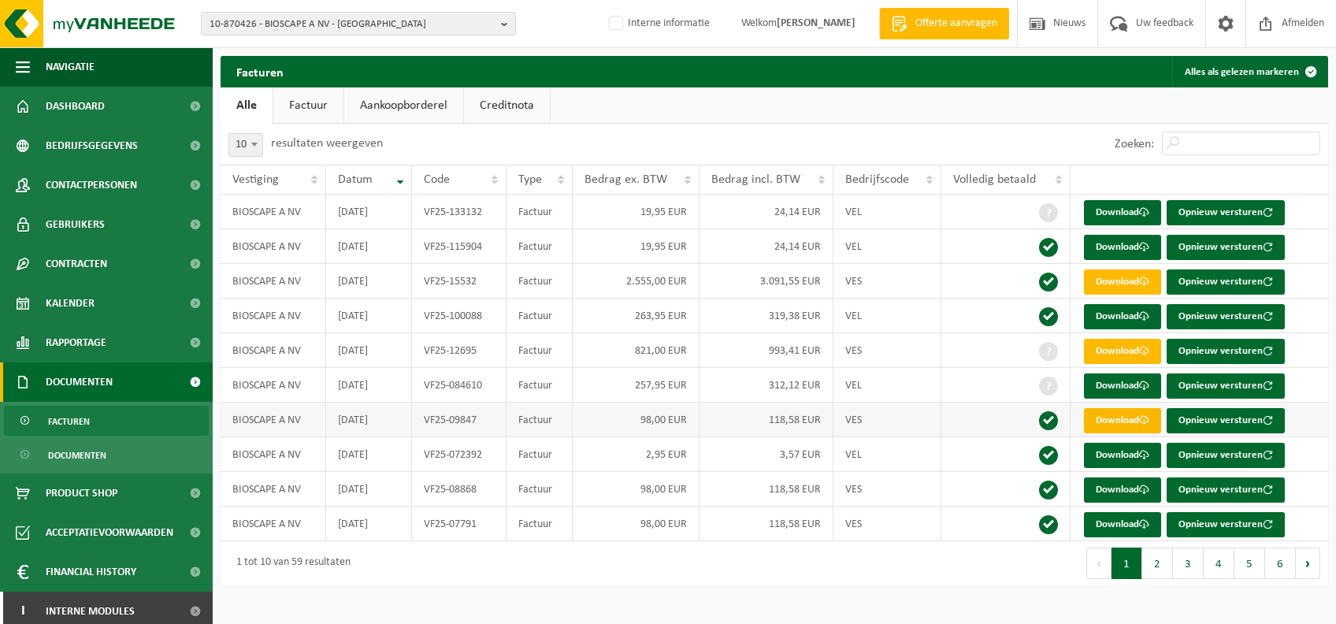
click at [1142, 424] on span at bounding box center [1144, 420] width 10 height 10
